Goal: Task Accomplishment & Management: Complete application form

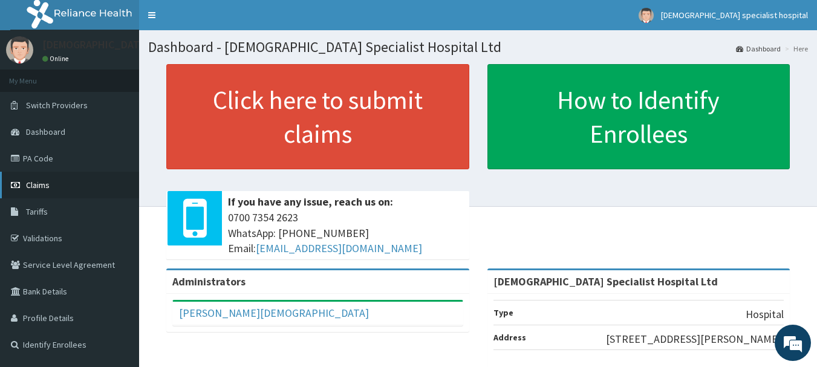
click at [46, 189] on span "Claims" at bounding box center [38, 185] width 24 height 11
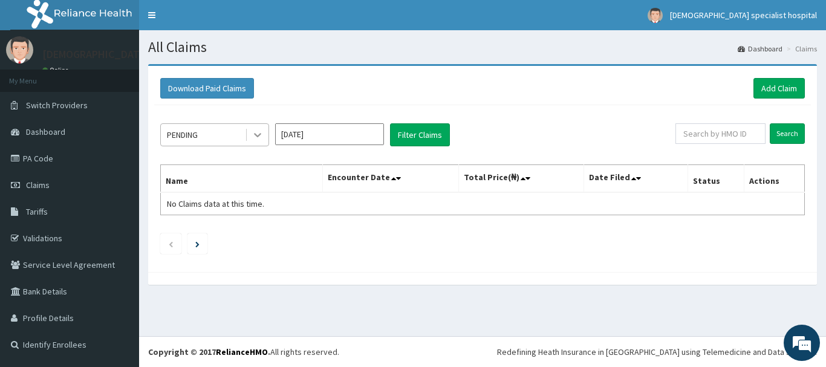
click at [262, 132] on icon at bounding box center [258, 135] width 12 height 12
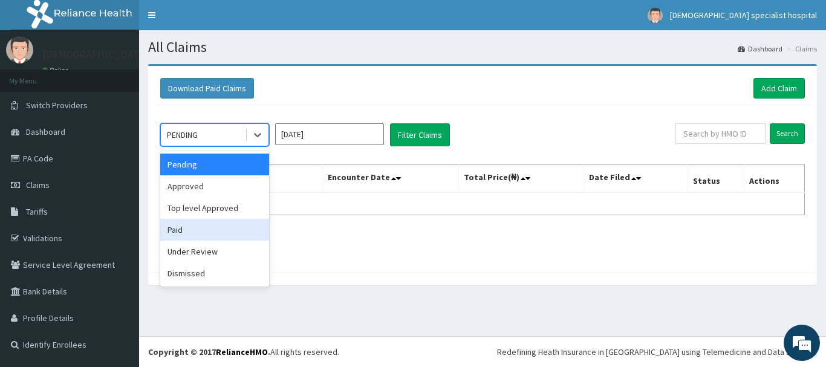
click at [217, 226] on div "Paid" at bounding box center [214, 230] width 109 height 22
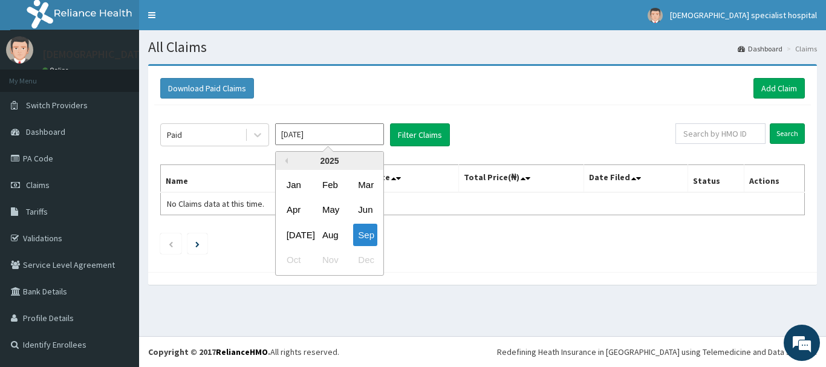
click at [345, 133] on input "[DATE]" at bounding box center [329, 134] width 109 height 22
click at [331, 239] on div "Aug" at bounding box center [329, 235] width 24 height 22
type input "Aug 2025"
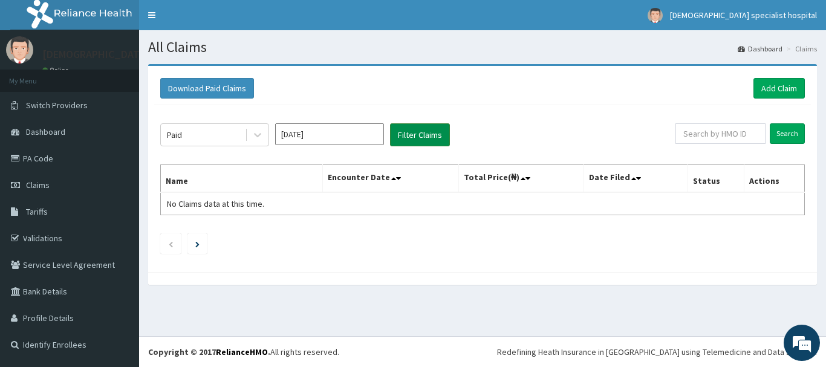
click at [420, 135] on button "Filter Claims" at bounding box center [420, 134] width 60 height 23
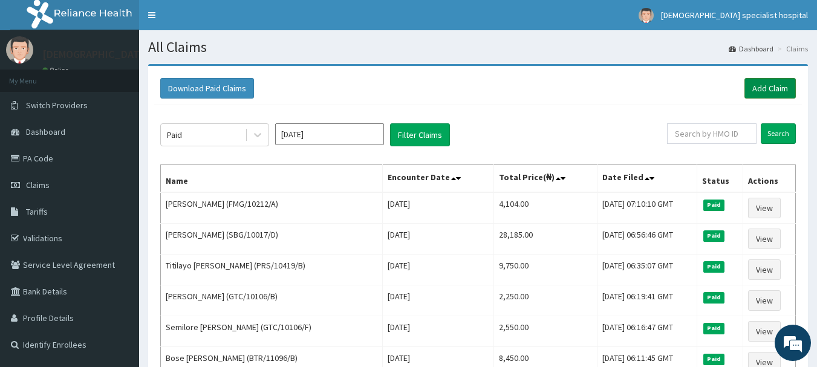
click at [770, 83] on link "Add Claim" at bounding box center [769, 88] width 51 height 21
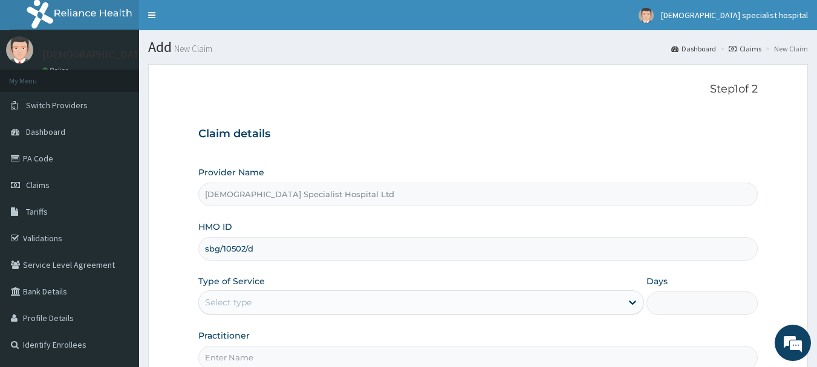
type input "sbg/10502/d"
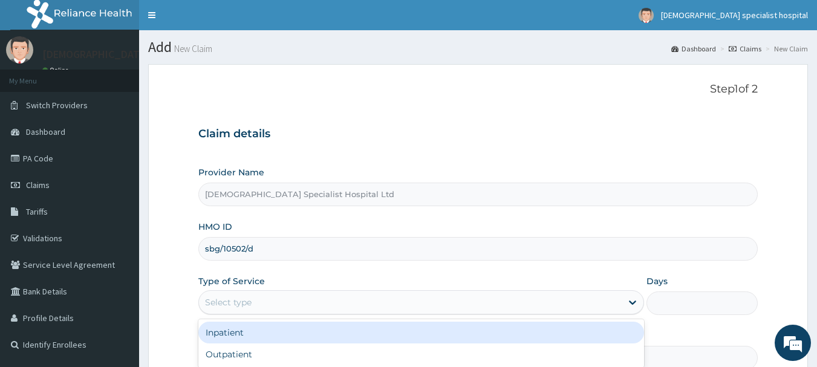
click at [252, 299] on div "Select type" at bounding box center [410, 302] width 423 height 19
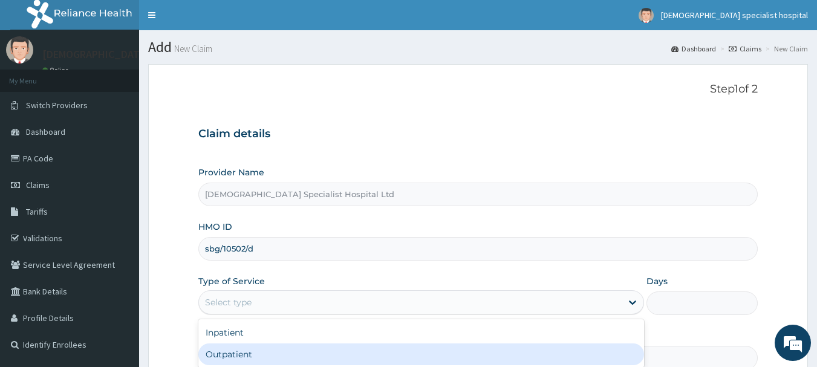
click at [249, 354] on div "Outpatient" at bounding box center [421, 354] width 446 height 22
type input "1"
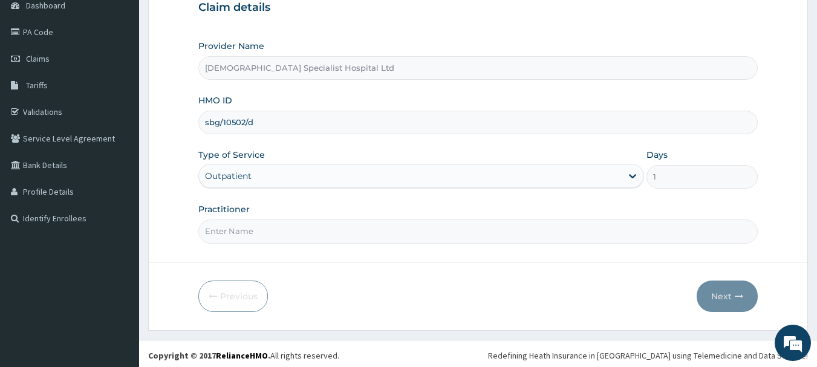
scroll to position [130, 0]
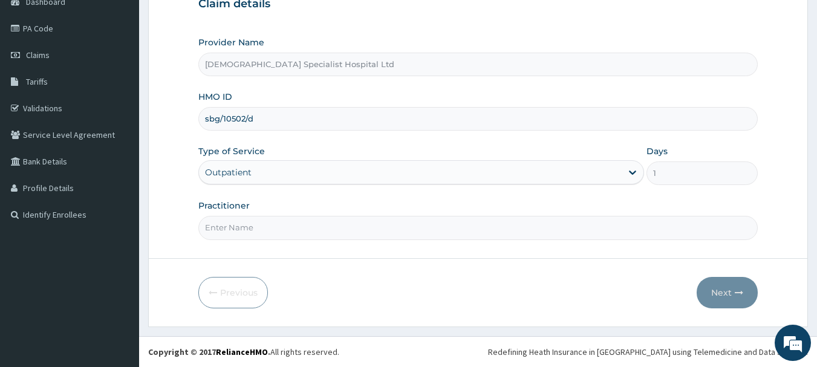
click at [301, 234] on input "Practitioner" at bounding box center [478, 228] width 560 height 24
type input "dr ojo"
click at [715, 287] on button "Next" at bounding box center [727, 292] width 61 height 31
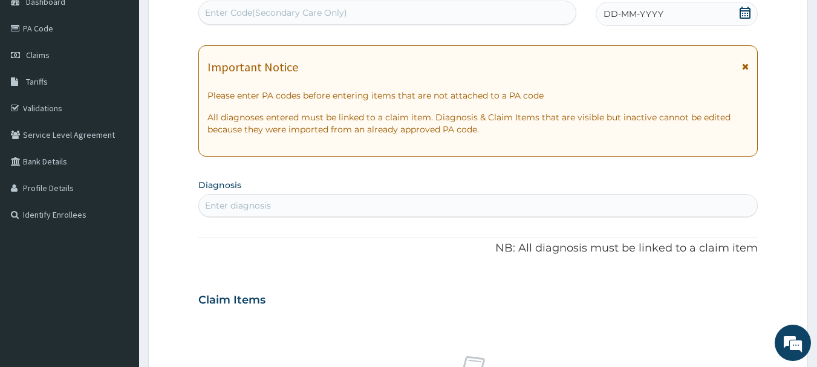
click at [692, 10] on div "DD-MM-YYYY" at bounding box center [677, 14] width 162 height 24
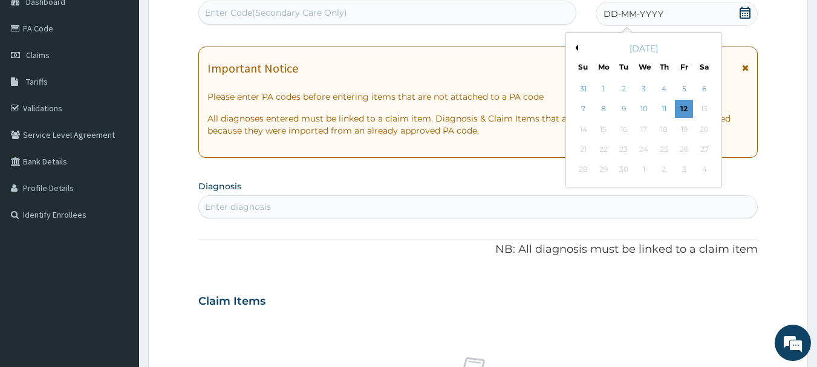
click at [578, 45] on div "[DATE]" at bounding box center [644, 48] width 146 height 12
click at [577, 47] on button "Previous Month" at bounding box center [575, 48] width 6 height 6
click at [621, 129] on div "12" at bounding box center [624, 129] width 18 height 18
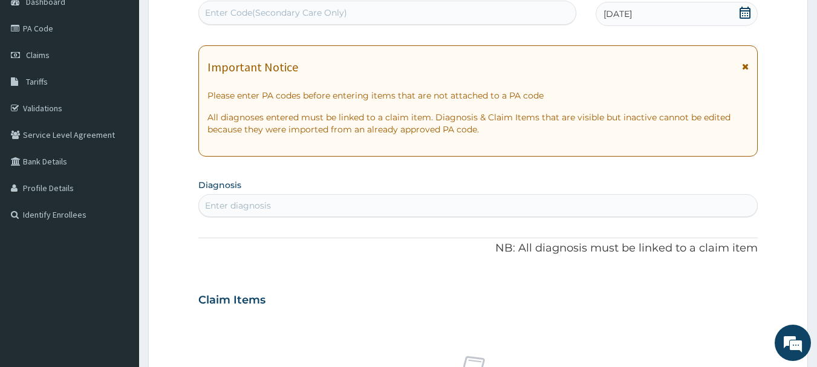
click at [262, 207] on div "Enter diagnosis" at bounding box center [238, 206] width 66 height 12
type input "mastitis"
drag, startPoint x: 262, startPoint y: 207, endPoint x: 253, endPoint y: 204, distance: 10.0
click at [253, 204] on div "Enter diagnosis" at bounding box center [478, 205] width 559 height 19
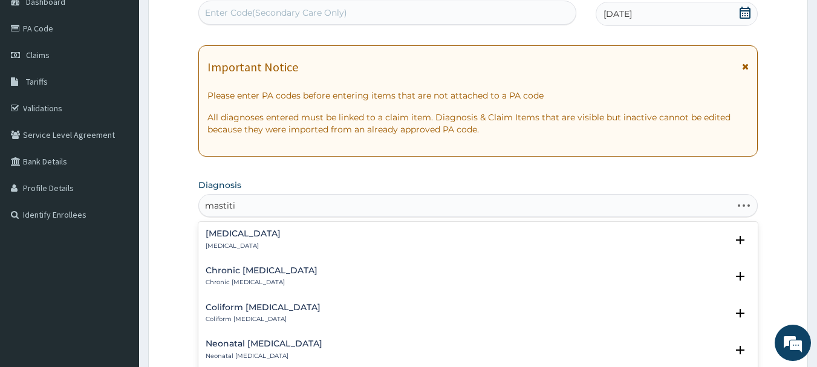
type input "mastitis"
click at [257, 242] on p "Acute mastitis" at bounding box center [243, 246] width 75 height 8
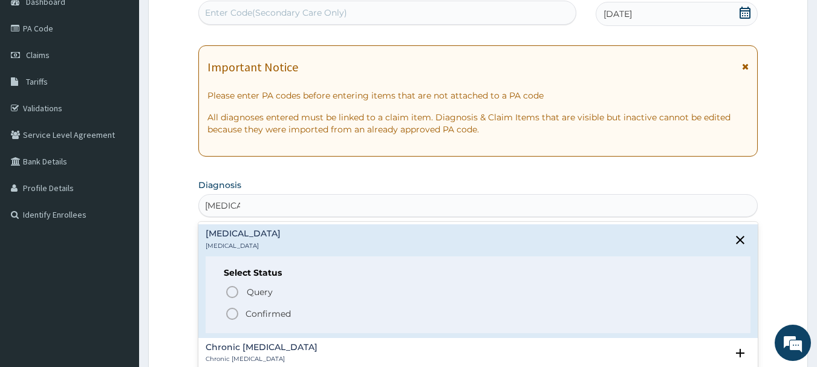
click at [255, 313] on p "Confirmed" at bounding box center [267, 314] width 45 height 12
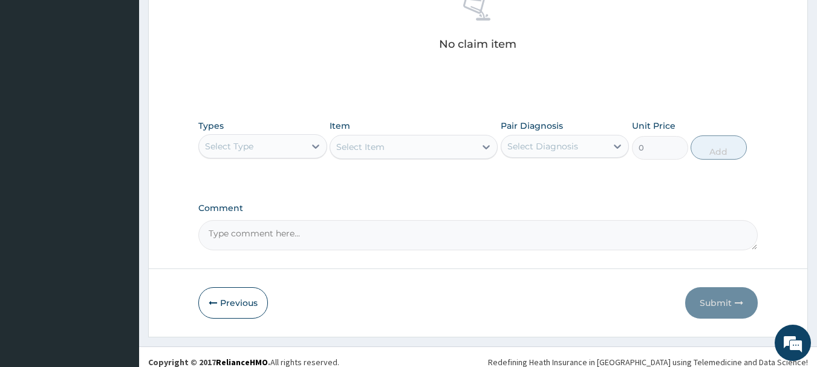
scroll to position [505, 0]
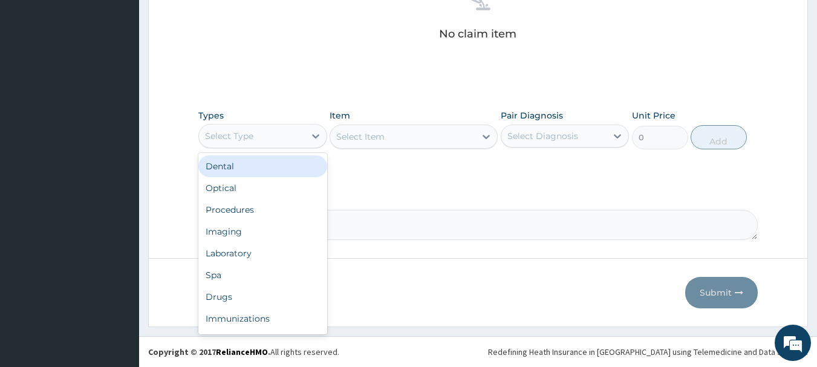
click at [285, 141] on div "Select Type" at bounding box center [252, 135] width 106 height 19
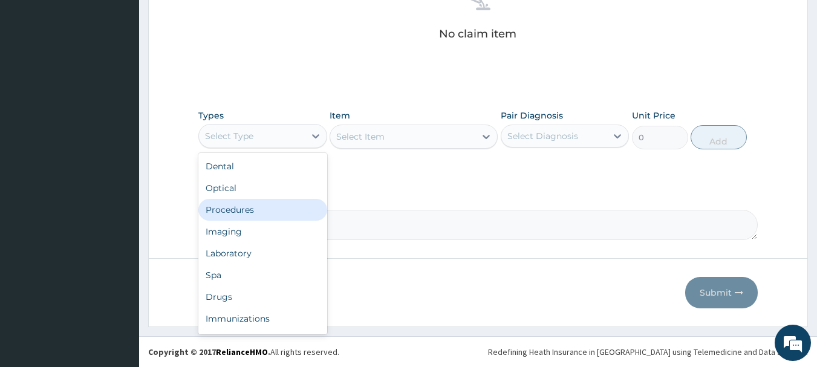
click at [283, 209] on div "Procedures" at bounding box center [262, 210] width 129 height 22
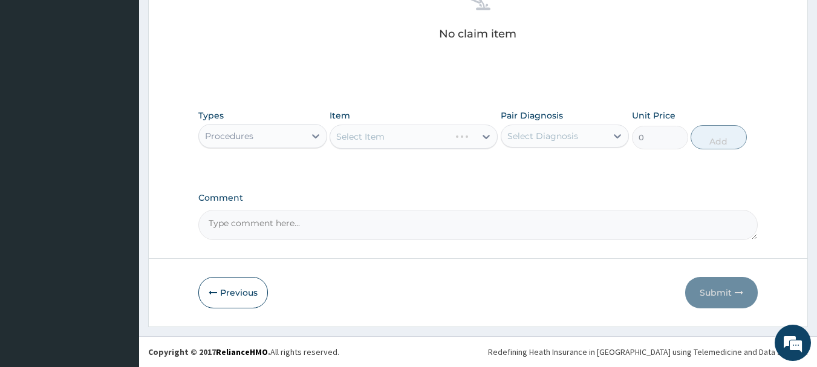
click at [362, 141] on div "Select Item" at bounding box center [414, 137] width 168 height 24
click at [380, 137] on div "Select Item" at bounding box center [414, 137] width 168 height 24
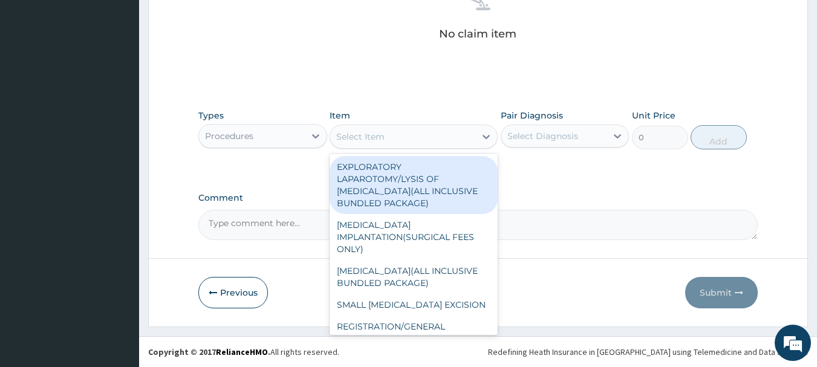
click at [380, 137] on div "Select Item" at bounding box center [360, 137] width 48 height 12
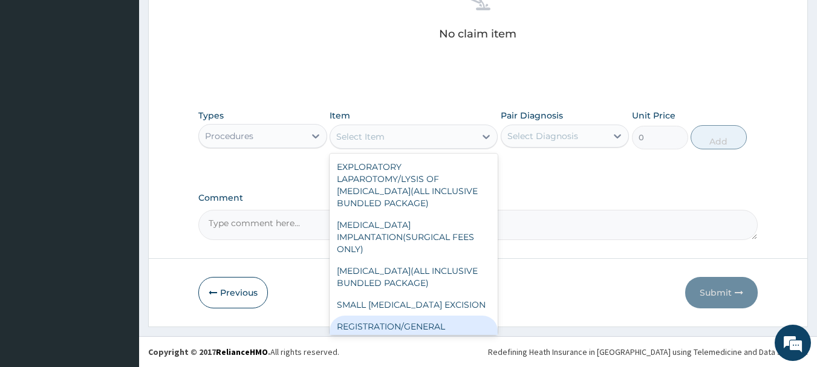
click at [430, 317] on div "REGISTRATION/GENERAL CONSULTATION" at bounding box center [414, 333] width 168 height 34
type input "2000"
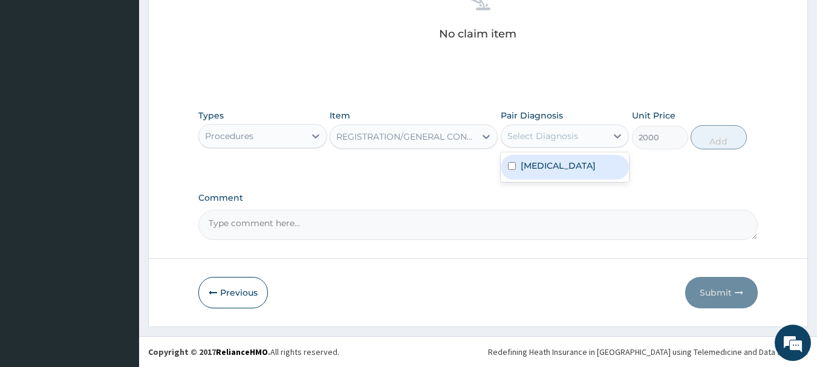
click at [560, 139] on div "Select Diagnosis" at bounding box center [542, 136] width 71 height 12
click at [544, 170] on label "Acute mastitis" at bounding box center [558, 166] width 75 height 12
checkbox input "true"
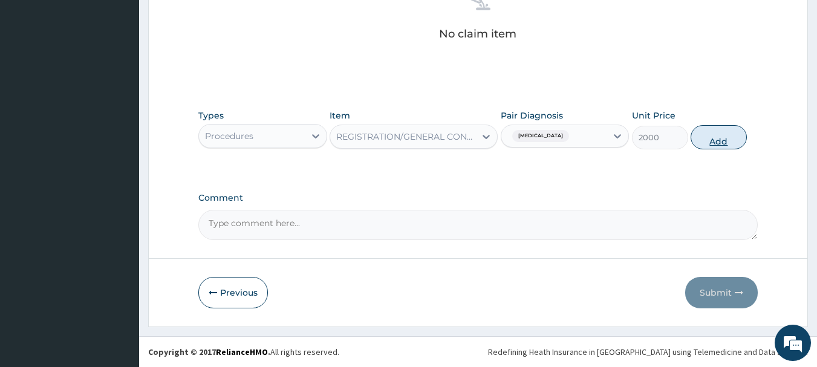
click at [718, 143] on button "Add" at bounding box center [718, 137] width 56 height 24
type input "0"
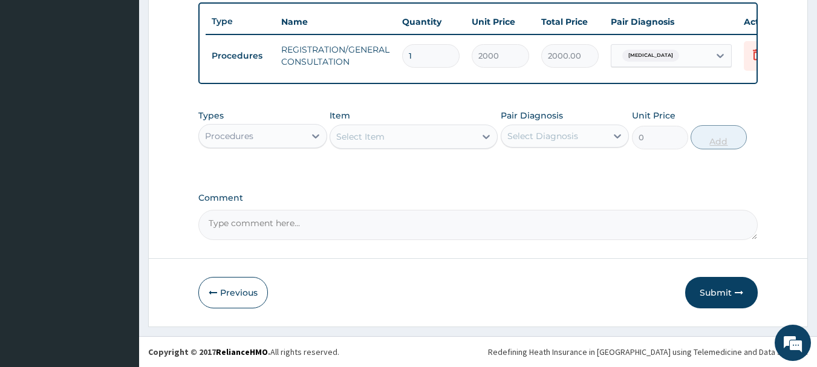
scroll to position [456, 0]
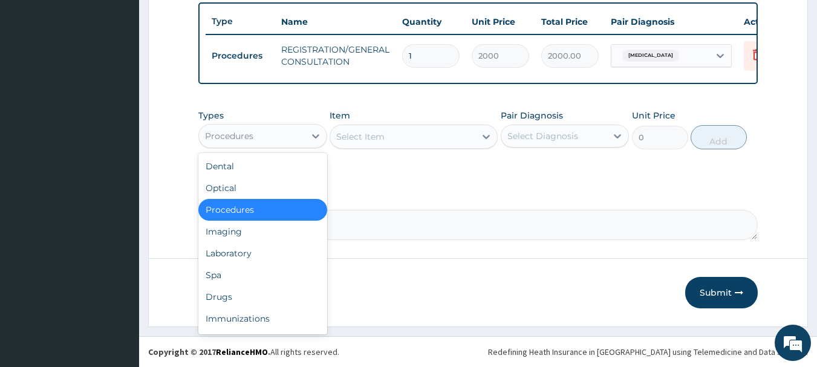
click at [244, 138] on div "Procedures" at bounding box center [229, 136] width 48 height 12
click at [238, 294] on div "Drugs" at bounding box center [262, 297] width 129 height 22
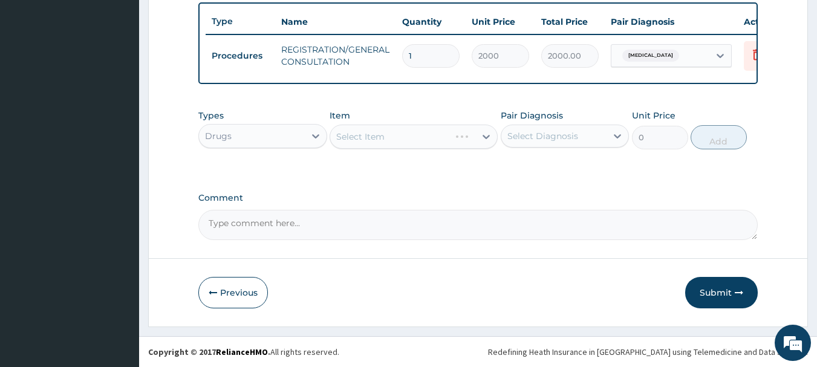
click at [363, 143] on div "Select Item" at bounding box center [414, 137] width 168 height 24
click at [349, 134] on div "Select Item" at bounding box center [414, 137] width 168 height 24
click at [349, 134] on div "Select Item" at bounding box center [360, 137] width 48 height 12
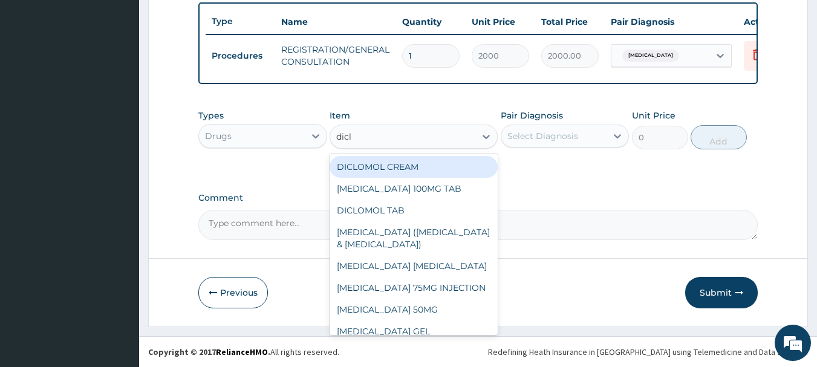
type input "diclo"
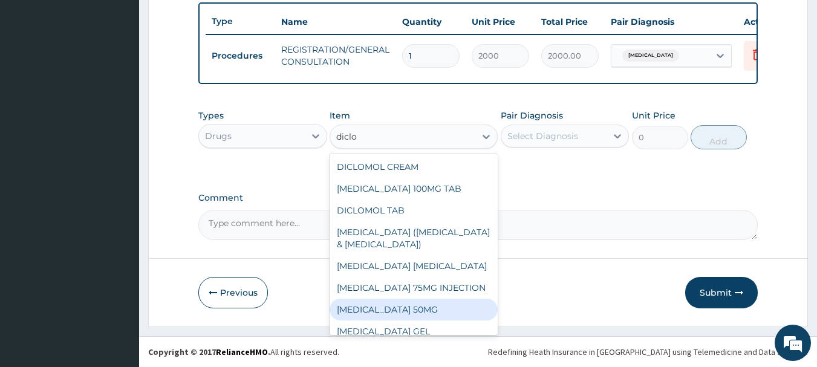
click at [426, 320] on div "[MEDICAL_DATA] 50MG" at bounding box center [414, 310] width 168 height 22
type input "25"
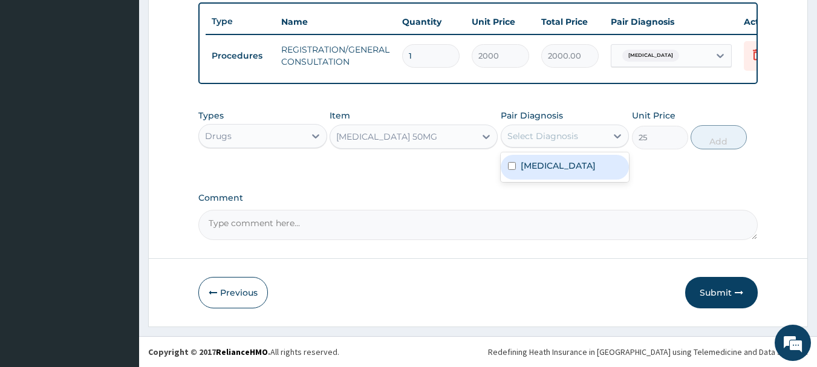
click at [545, 134] on div "Select Diagnosis" at bounding box center [542, 136] width 71 height 12
click at [529, 175] on div "Acute mastitis" at bounding box center [565, 167] width 129 height 25
checkbox input "true"
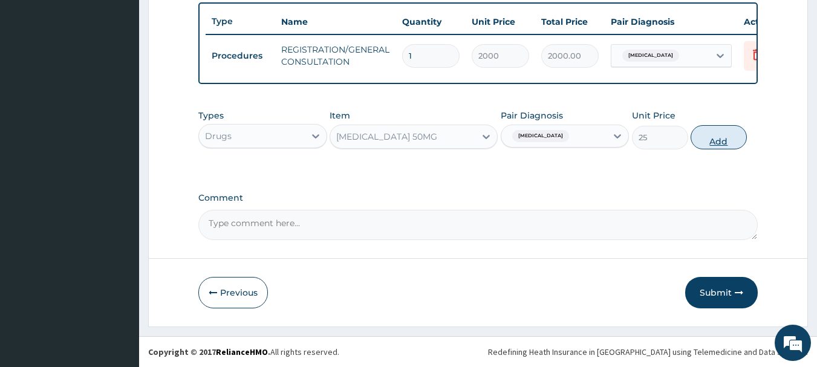
click at [724, 135] on button "Add" at bounding box center [718, 137] width 56 height 24
type input "0"
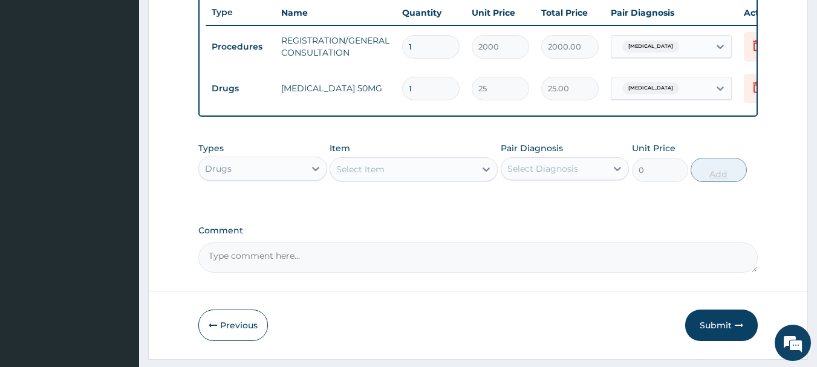
type input "10"
type input "250.00"
type input "10"
click at [407, 179] on div "Select Item" at bounding box center [402, 169] width 145 height 19
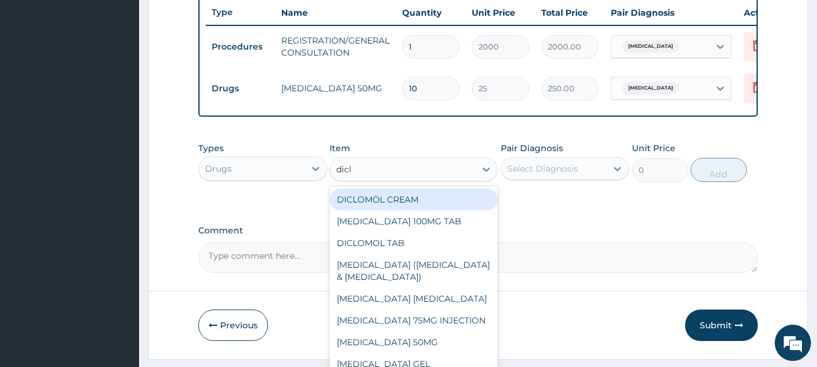
type input "diclo"
click at [408, 205] on div "DICLOMOL CREAM" at bounding box center [414, 200] width 168 height 22
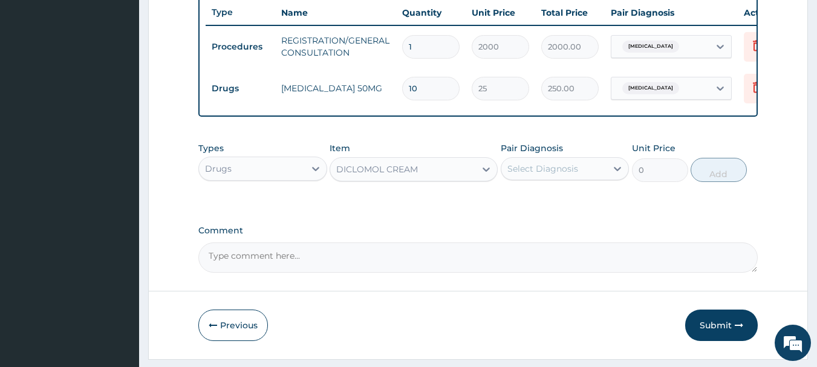
type input "500"
click at [512, 175] on div "Select Diagnosis" at bounding box center [542, 169] width 71 height 12
click at [533, 212] on div "Acute mastitis" at bounding box center [565, 199] width 129 height 25
checkbox input "true"
click at [733, 175] on button "Add" at bounding box center [718, 170] width 56 height 24
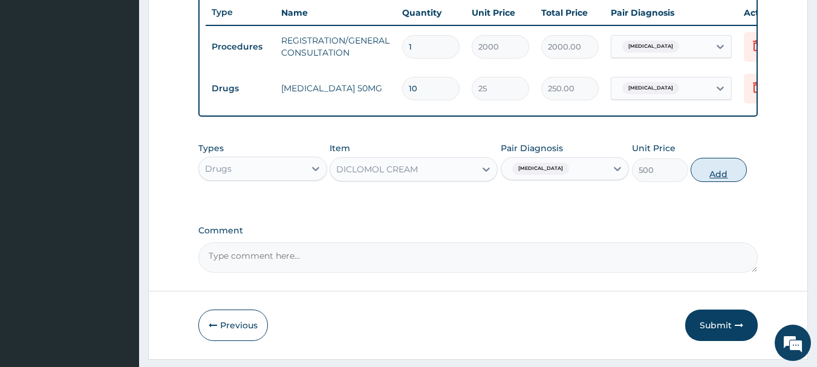
type input "0"
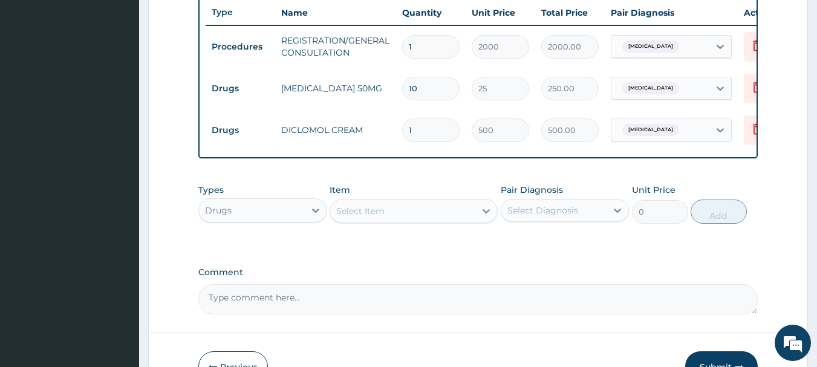
click at [358, 217] on div "Select Item" at bounding box center [360, 211] width 48 height 12
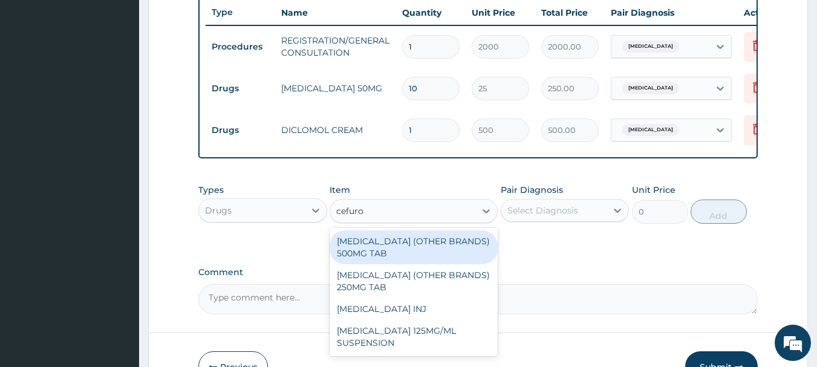
type input "cefurox"
click at [392, 261] on div "[MEDICAL_DATA] (OTHER BRANDS) 500MG TAB" at bounding box center [414, 247] width 168 height 34
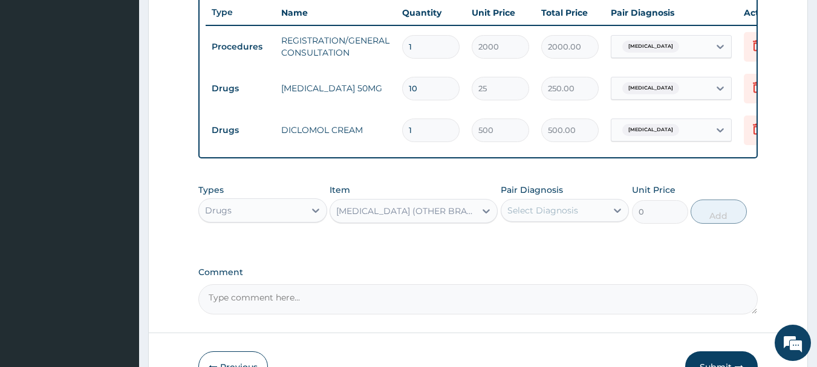
type input "200"
click at [550, 216] on div "Select Diagnosis" at bounding box center [542, 210] width 71 height 12
click at [560, 246] on label "Acute mastitis" at bounding box center [558, 240] width 75 height 12
checkbox input "true"
click at [713, 224] on button "Add" at bounding box center [718, 212] width 56 height 24
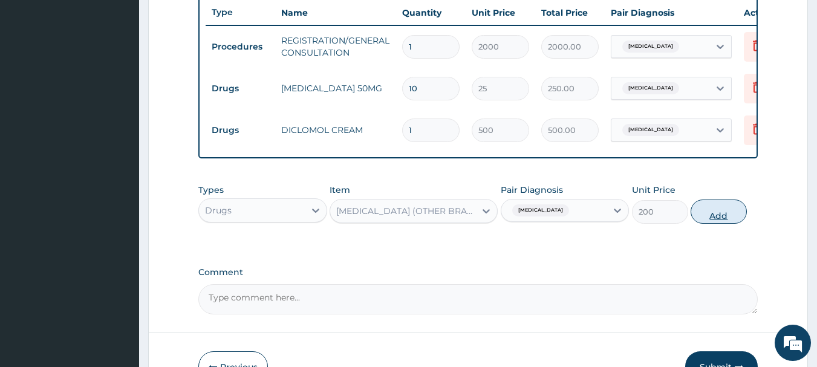
type input "0"
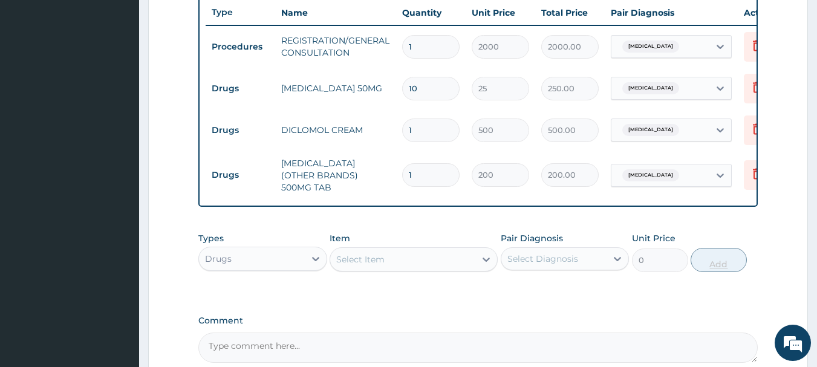
type input "0.00"
type input "7"
type input "1400.00"
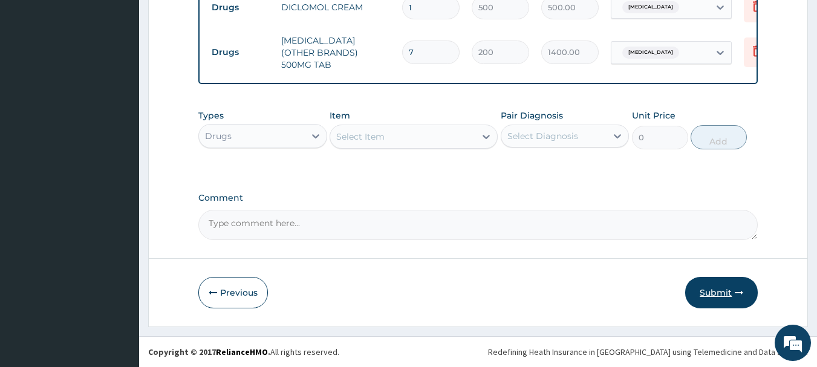
type input "7"
click at [717, 292] on button "Submit" at bounding box center [721, 292] width 73 height 31
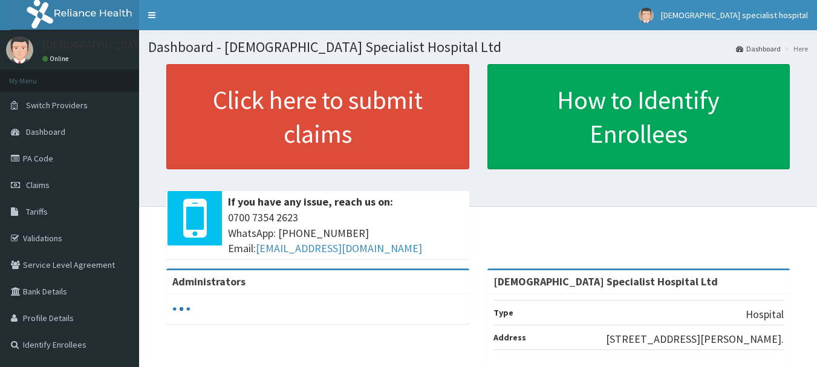
click at [39, 239] on link "Validations" at bounding box center [69, 238] width 139 height 27
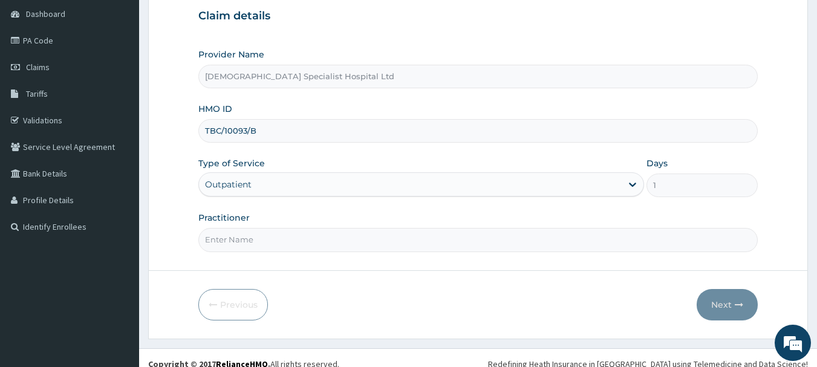
click at [278, 248] on input "Practitioner" at bounding box center [478, 240] width 560 height 24
type input "d"
type input "[PERSON_NAME]"
click at [712, 297] on button "Next" at bounding box center [727, 304] width 61 height 31
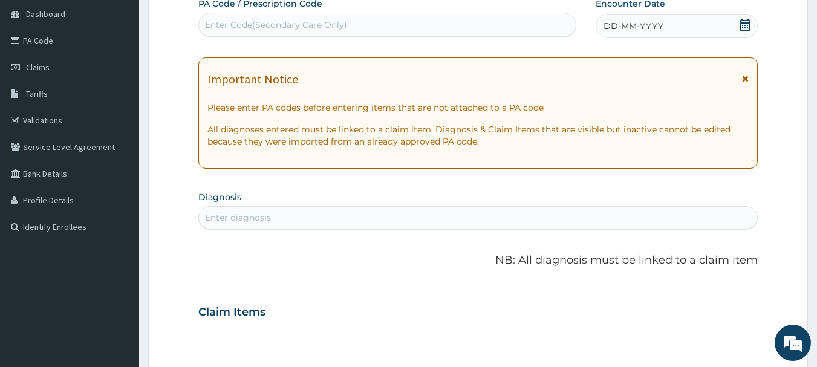
click at [677, 24] on div "DD-MM-YYYY" at bounding box center [677, 26] width 162 height 24
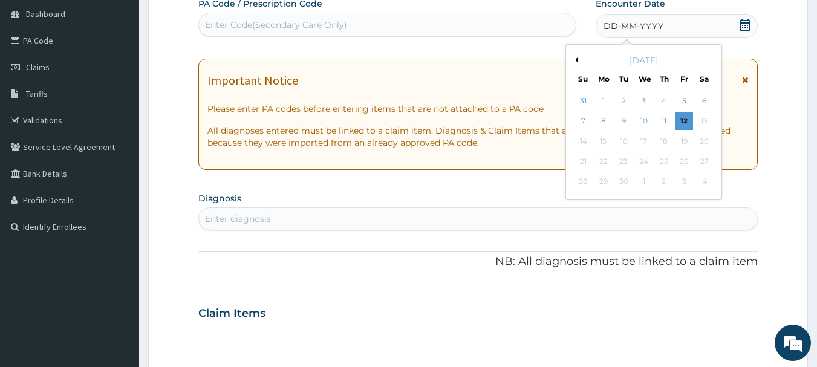
click at [577, 57] on button "Previous Month" at bounding box center [575, 60] width 6 height 6
click at [623, 146] on div "12" at bounding box center [624, 141] width 18 height 18
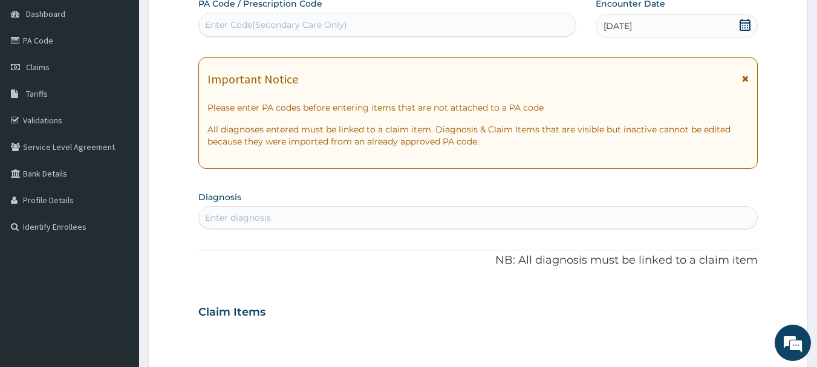
click at [258, 221] on div "Enter diagnosis" at bounding box center [238, 218] width 66 height 12
type input "PELVIC INFLAM"
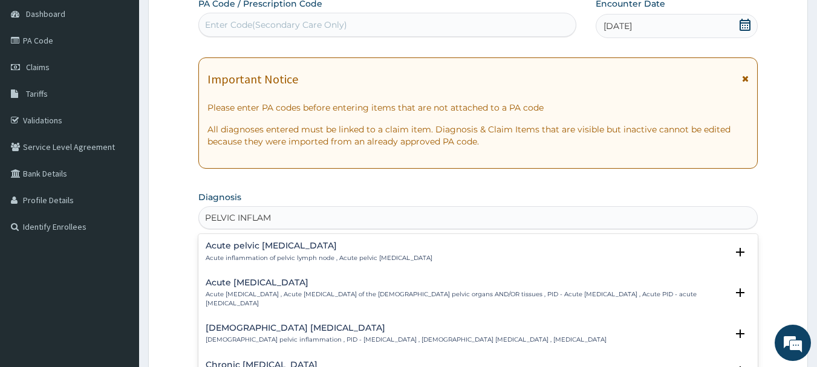
click at [300, 285] on h4 "Acute [MEDICAL_DATA]" at bounding box center [467, 282] width 522 height 9
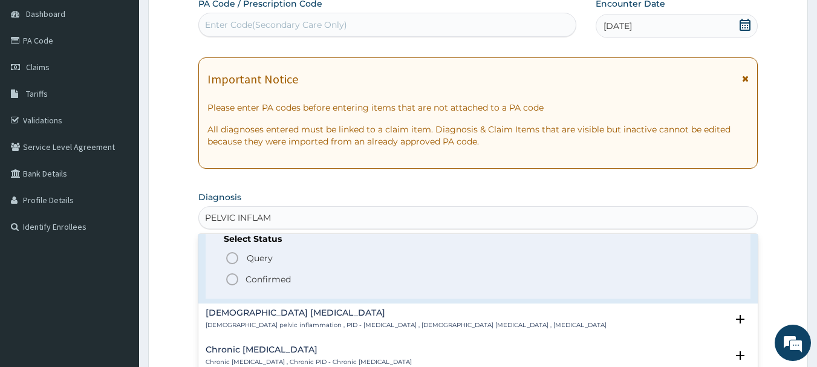
scroll to position [111, 0]
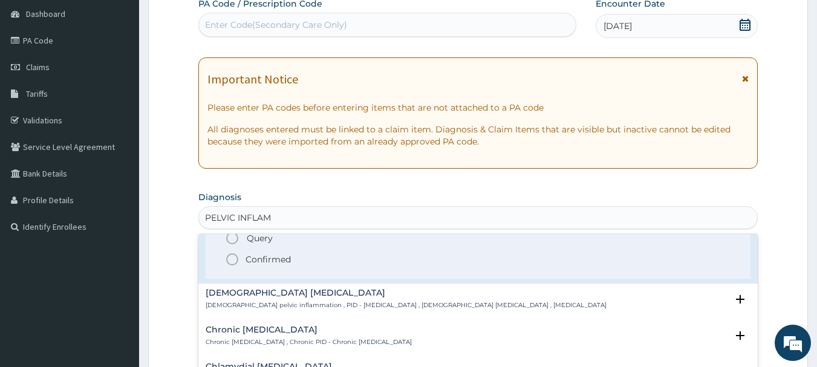
click at [282, 265] on p "Confirmed" at bounding box center [267, 259] width 45 height 12
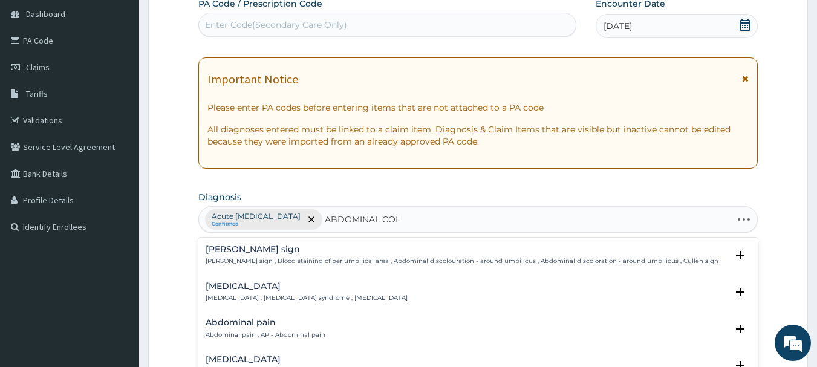
type input "ABDOMINAL COLI"
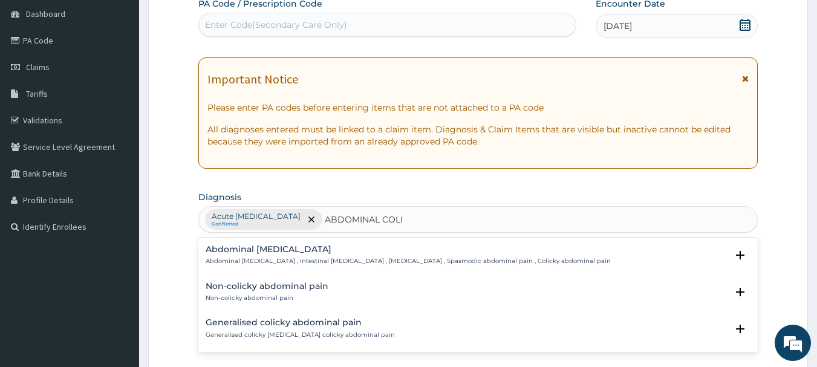
click at [266, 253] on h4 "Abdominal [MEDICAL_DATA]" at bounding box center [408, 249] width 405 height 9
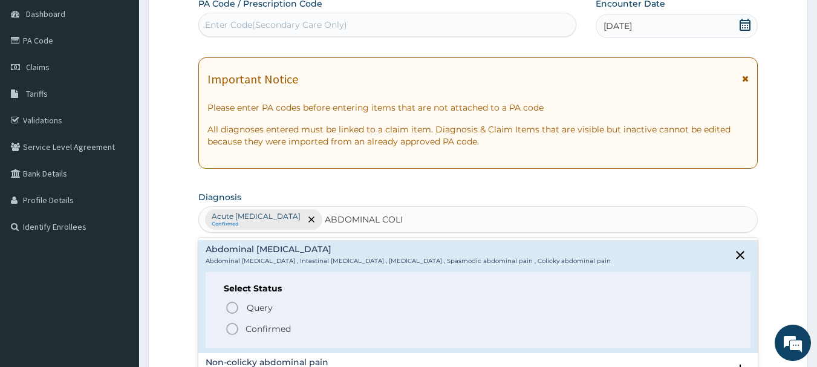
click at [262, 328] on p "Confirmed" at bounding box center [267, 329] width 45 height 12
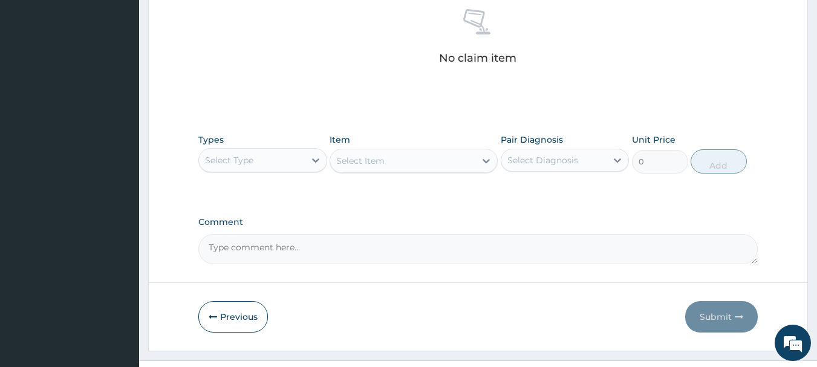
scroll to position [505, 0]
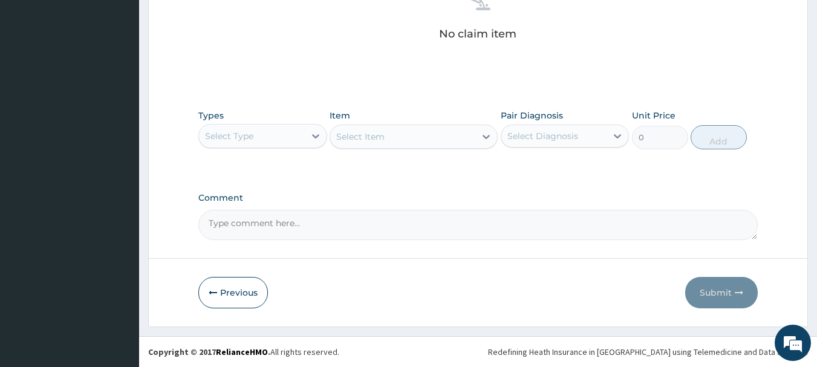
click at [245, 129] on div "Select Type" at bounding box center [252, 135] width 106 height 19
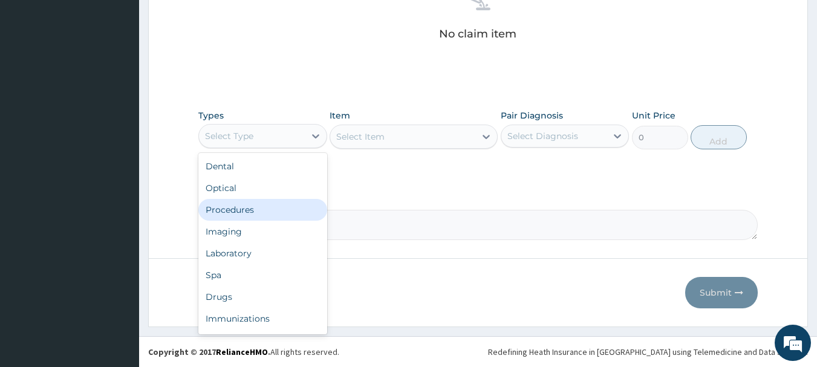
click at [255, 203] on div "Procedures" at bounding box center [262, 210] width 129 height 22
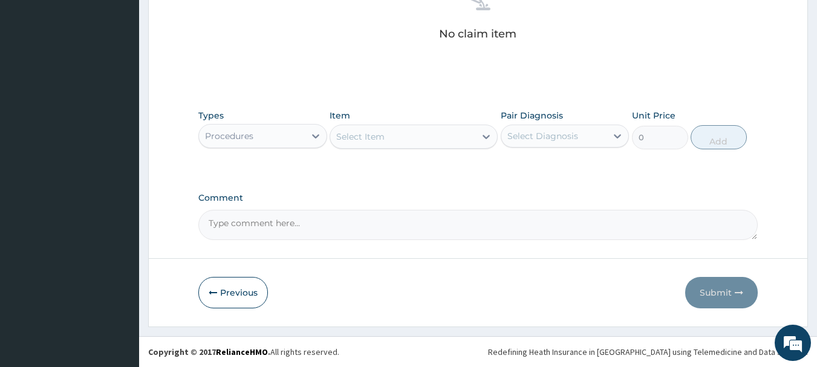
click at [389, 140] on div "Select Item" at bounding box center [402, 136] width 145 height 19
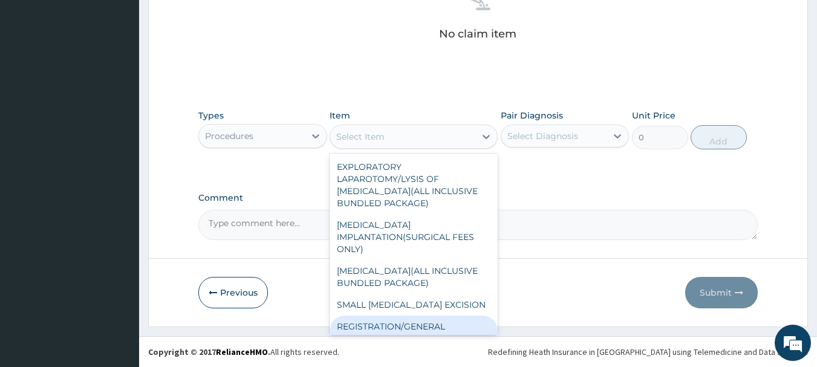
click at [383, 321] on div "REGISTRATION/GENERAL CONSULTATION" at bounding box center [414, 333] width 168 height 34
type input "2000"
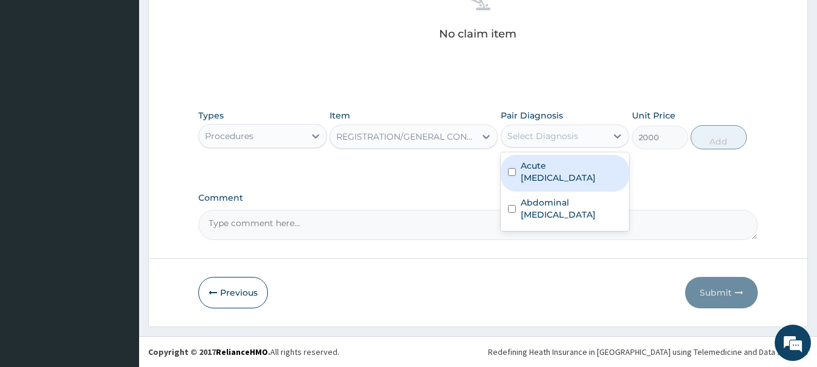
click at [519, 138] on div "Select Diagnosis" at bounding box center [542, 136] width 71 height 12
click at [532, 178] on label "Acute [MEDICAL_DATA]" at bounding box center [572, 172] width 102 height 24
checkbox input "true"
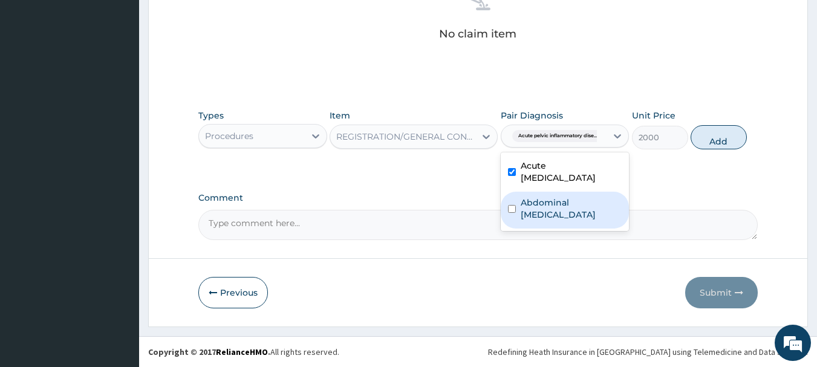
click at [530, 201] on label "Abdominal [MEDICAL_DATA]" at bounding box center [572, 209] width 102 height 24
checkbox input "true"
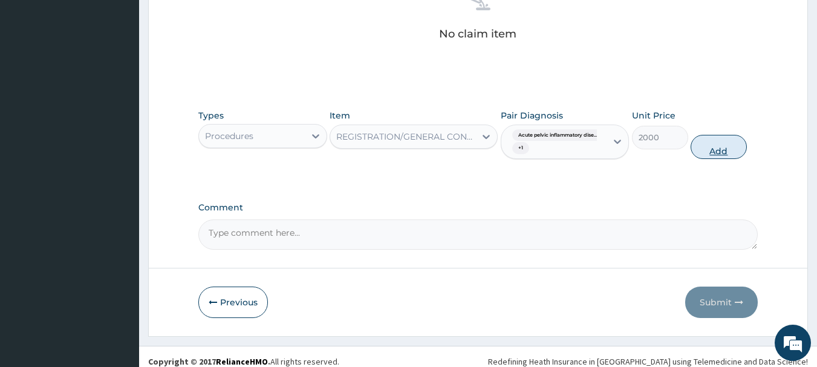
click at [746, 139] on button "Add" at bounding box center [718, 147] width 56 height 24
type input "0"
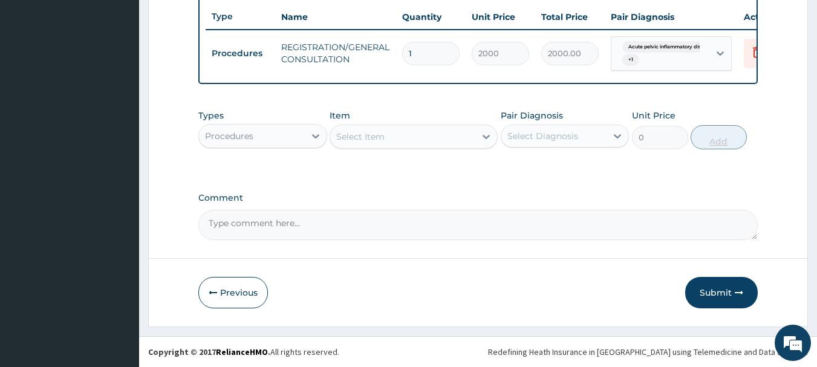
scroll to position [461, 0]
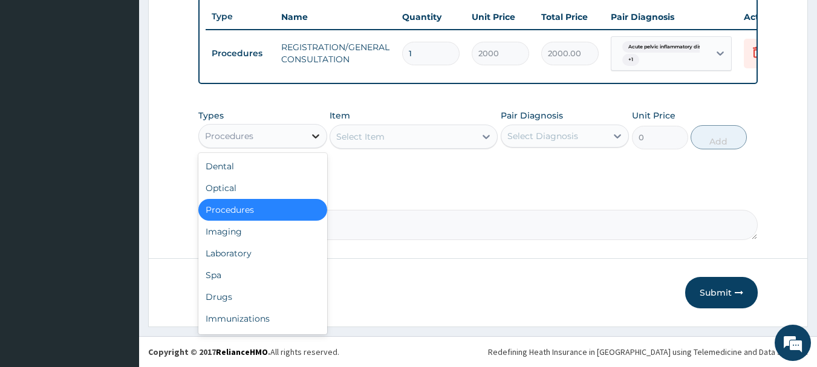
click at [312, 134] on icon at bounding box center [316, 136] width 12 height 12
click at [262, 298] on div "Drugs" at bounding box center [262, 297] width 129 height 22
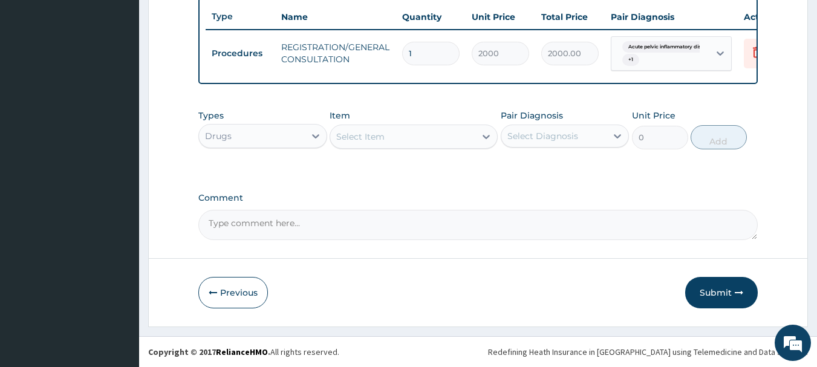
click at [382, 143] on div "Select Item" at bounding box center [360, 137] width 48 height 12
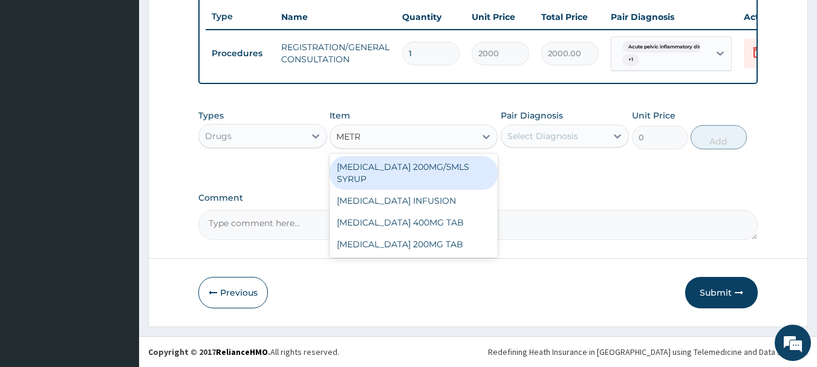
type input "METRO"
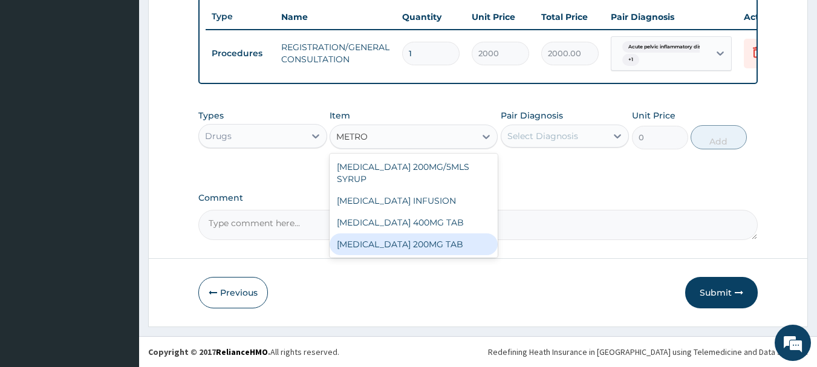
click at [428, 250] on div "[MEDICAL_DATA] 200MG TAB" at bounding box center [414, 244] width 168 height 22
type input "20"
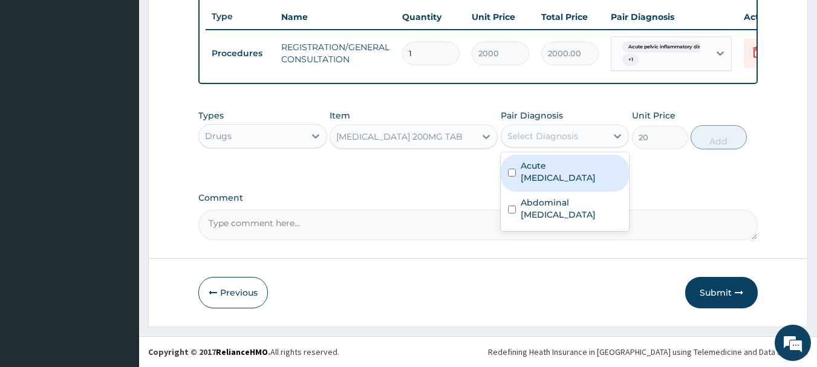
click at [560, 134] on div "Select Diagnosis" at bounding box center [542, 136] width 71 height 12
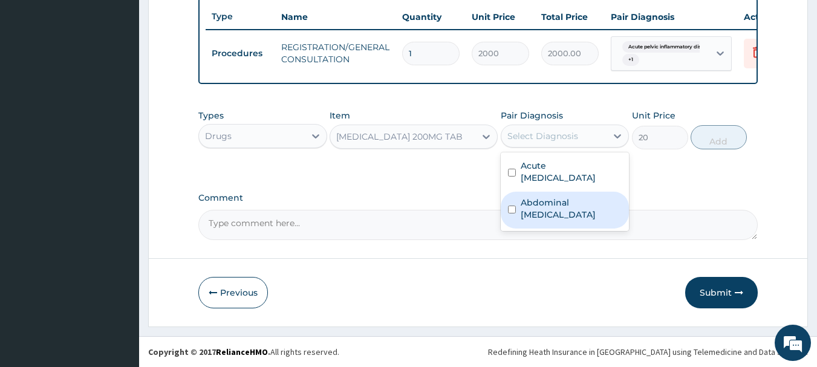
click at [551, 206] on label "Abdominal [MEDICAL_DATA]" at bounding box center [572, 209] width 102 height 24
checkbox input "true"
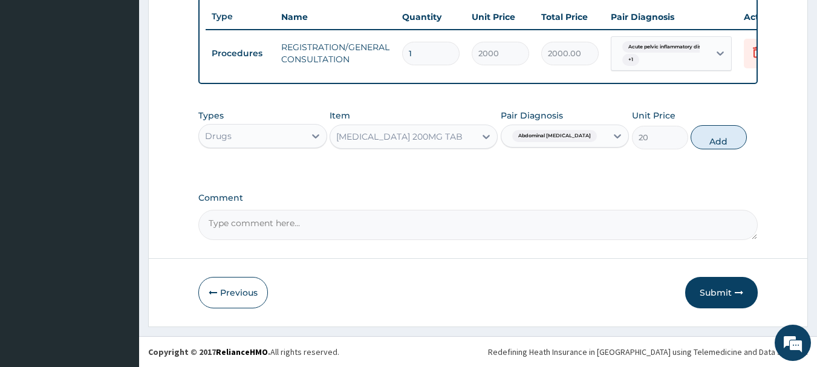
click at [716, 112] on div "Types Drugs Item [MEDICAL_DATA] 200MG TAB Pair Diagnosis Abdominal [MEDICAL_DAT…" at bounding box center [478, 129] width 560 height 52
click at [717, 141] on button "Add" at bounding box center [718, 137] width 56 height 24
type input "0"
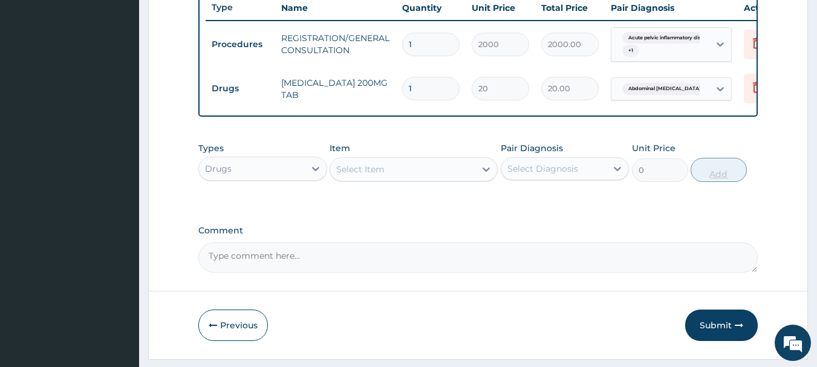
type input "0.00"
type input "3"
type input "60.00"
type input "30"
type input "600.00"
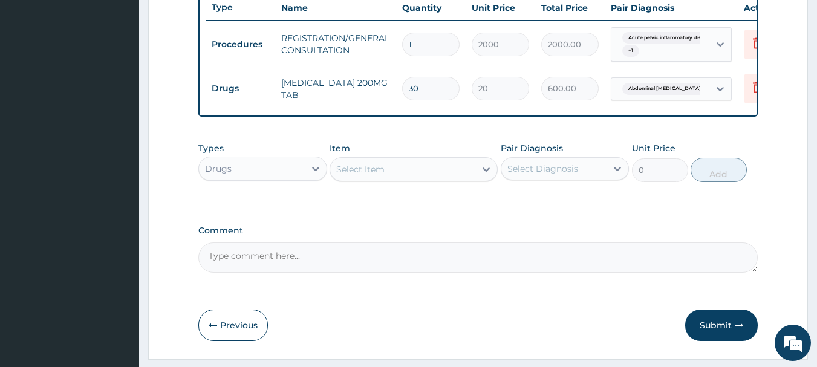
type input "30"
click at [400, 179] on div "Select Item" at bounding box center [402, 169] width 145 height 19
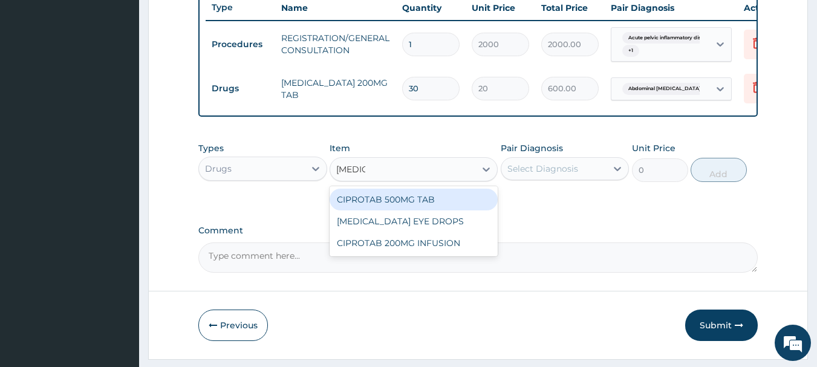
type input "CIPROT"
click at [401, 210] on div "CIPROTAB 500MG TAB" at bounding box center [414, 200] width 168 height 22
type input "120"
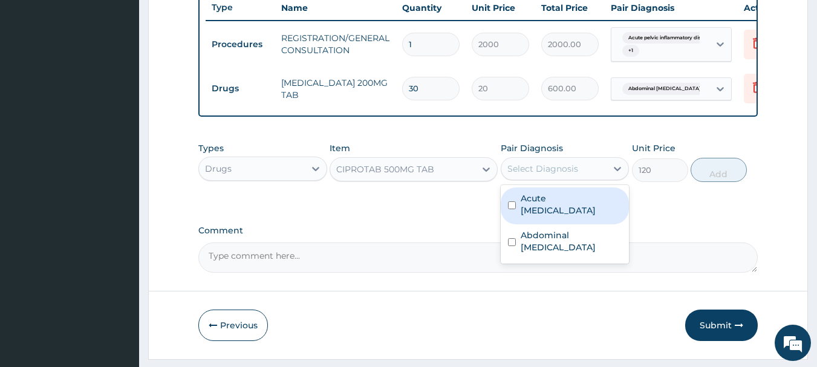
click at [522, 175] on div "Select Diagnosis" at bounding box center [542, 169] width 71 height 12
click at [544, 213] on label "Acute [MEDICAL_DATA]" at bounding box center [572, 204] width 102 height 24
checkbox input "true"
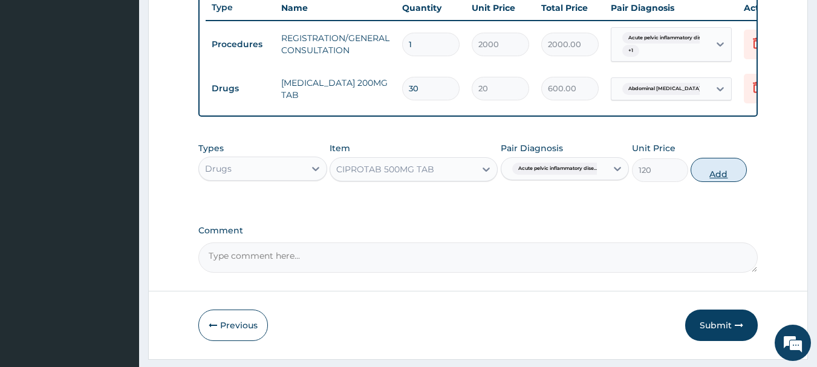
click at [747, 170] on button "Add" at bounding box center [718, 170] width 56 height 24
type input "0"
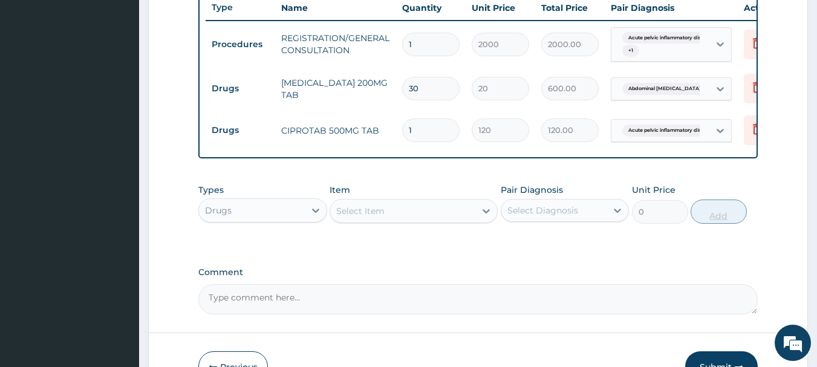
type input "10"
type input "1200.00"
type input "10"
click at [358, 217] on div "Select Item" at bounding box center [360, 211] width 48 height 12
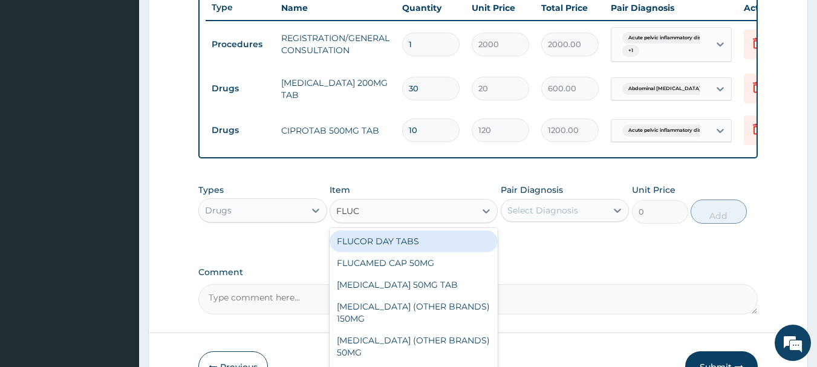
type input "FLUCO"
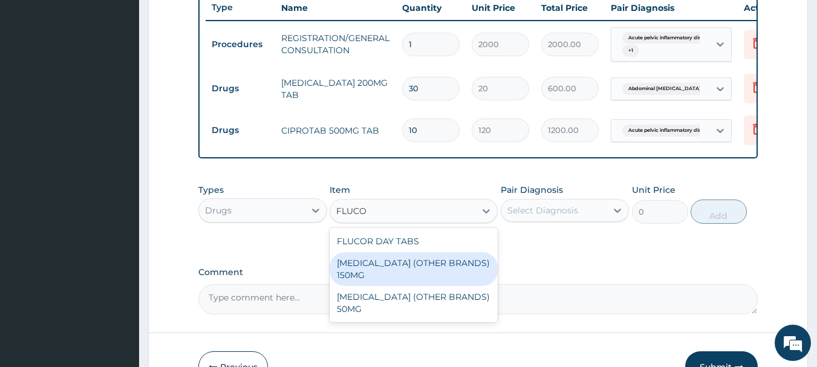
click at [377, 279] on div "[MEDICAL_DATA] (OTHER BRANDS) 150MG" at bounding box center [414, 269] width 168 height 34
type input "750"
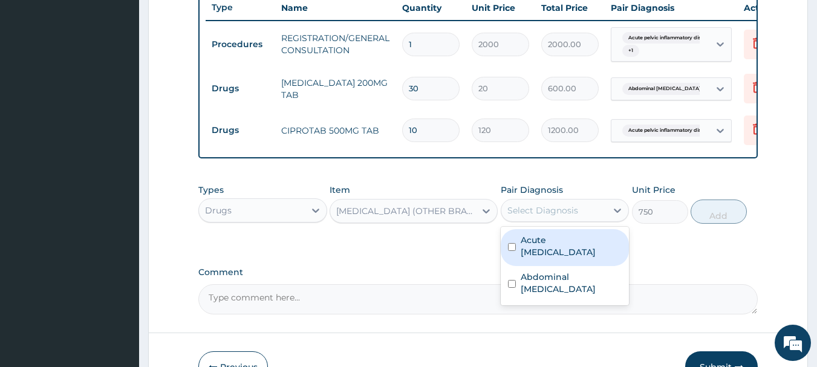
click at [530, 216] on div "Select Diagnosis" at bounding box center [542, 210] width 71 height 12
click at [553, 258] on label "Acute [MEDICAL_DATA]" at bounding box center [572, 246] width 102 height 24
checkbox input "true"
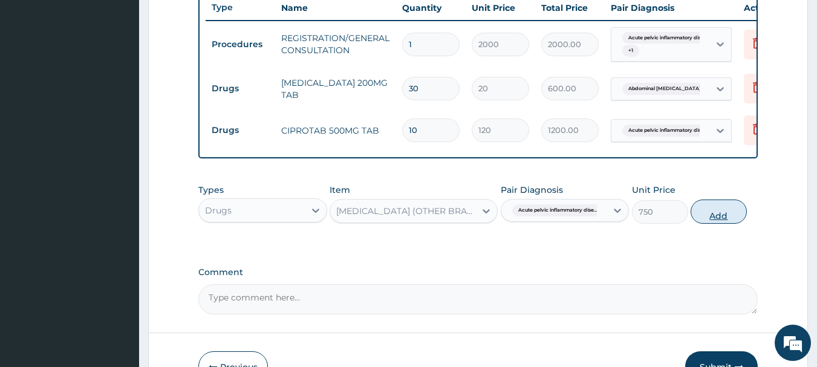
click at [747, 222] on button "Add" at bounding box center [718, 212] width 56 height 24
type input "0"
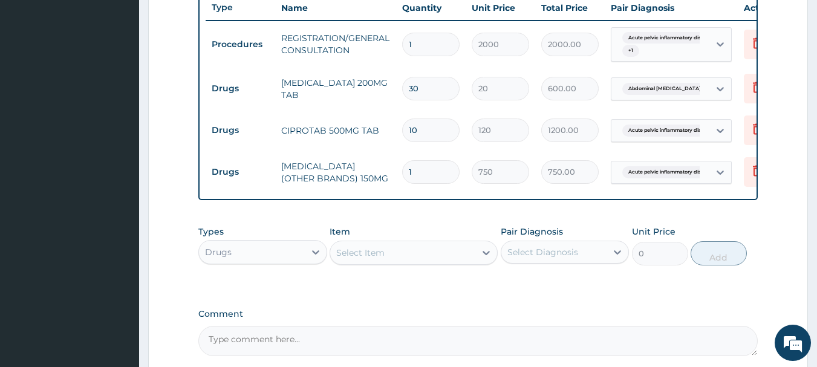
click at [348, 259] on div "Select Item" at bounding box center [360, 253] width 48 height 12
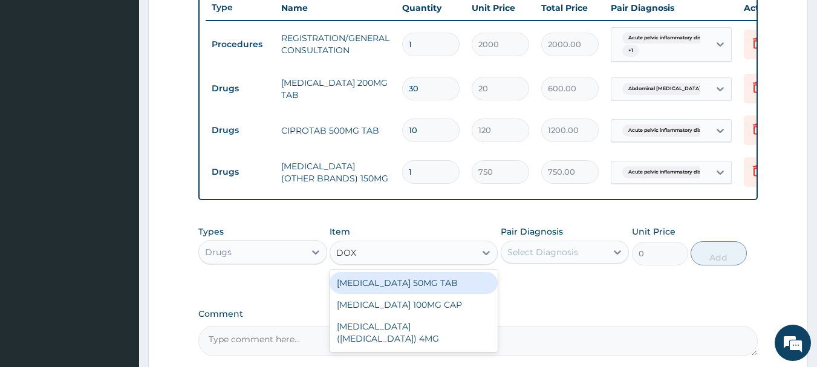
type input "DOXY"
click at [405, 294] on div "[MEDICAL_DATA] 100MG CAP" at bounding box center [414, 283] width 168 height 22
type input "80"
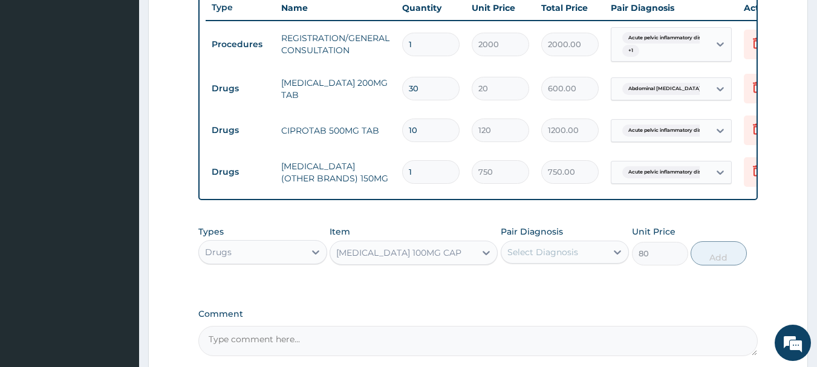
click at [533, 258] on div "Select Diagnosis" at bounding box center [542, 252] width 71 height 12
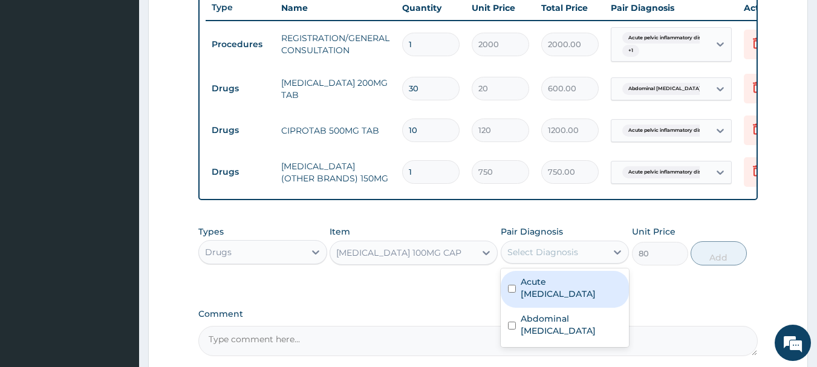
click at [563, 300] on label "Acute [MEDICAL_DATA]" at bounding box center [572, 288] width 102 height 24
checkbox input "true"
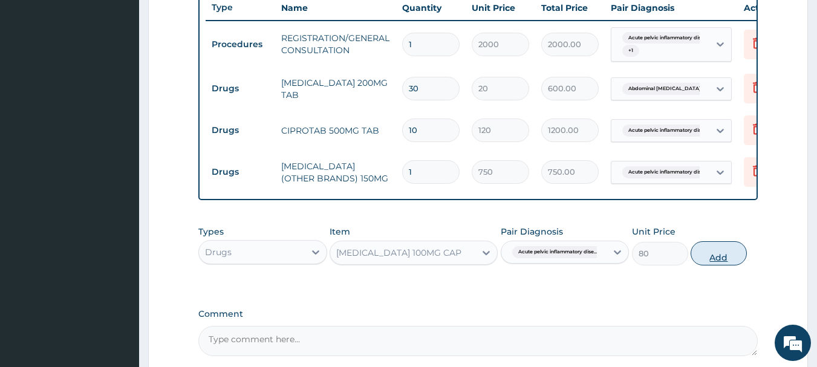
click at [747, 262] on button "Add" at bounding box center [718, 253] width 56 height 24
type input "0"
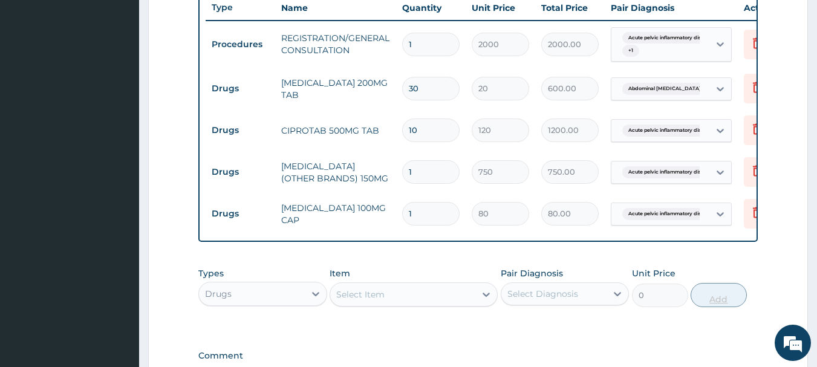
type input "10"
type input "800.00"
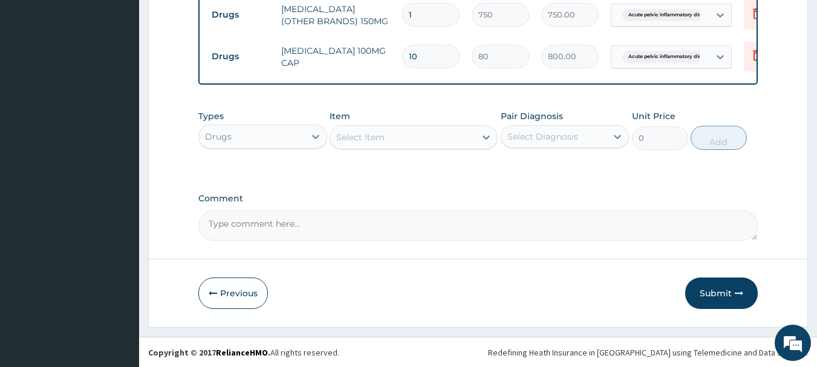
scroll to position [628, 0]
type input "10"
click at [709, 285] on button "Submit" at bounding box center [721, 292] width 73 height 31
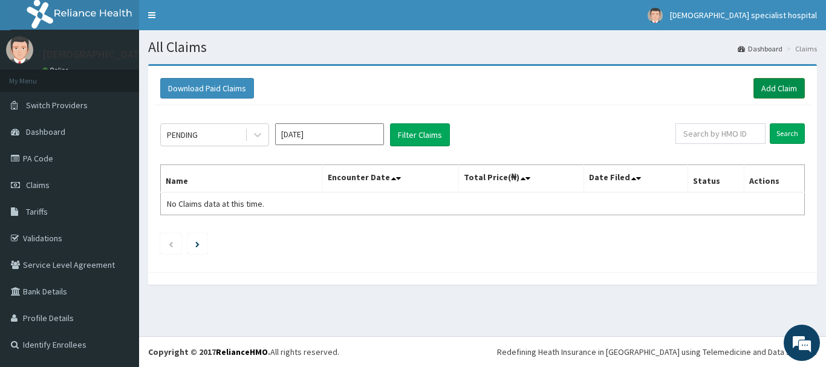
click at [778, 83] on link "Add Claim" at bounding box center [778, 88] width 51 height 21
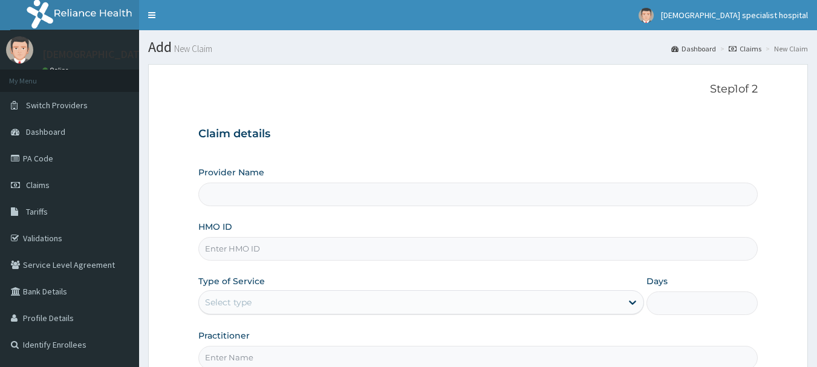
click at [221, 249] on input "HMO ID" at bounding box center [478, 249] width 560 height 24
paste input "LTR/10041/B"
type input "LTR/10041/B"
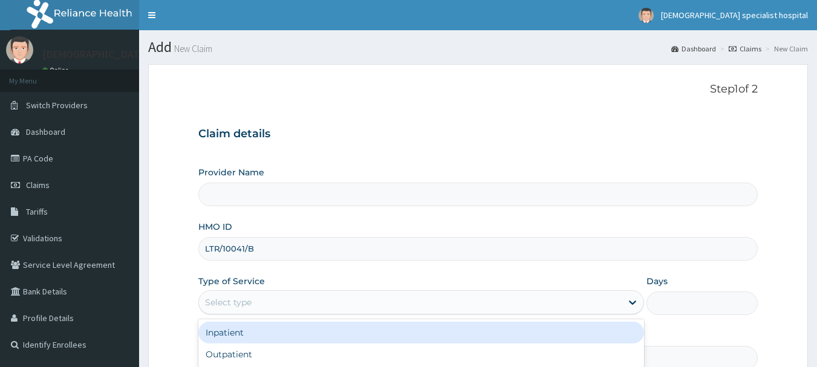
click at [243, 301] on div "Select type" at bounding box center [228, 302] width 47 height 12
type input "[DEMOGRAPHIC_DATA] Specialist Hospital Ltd"
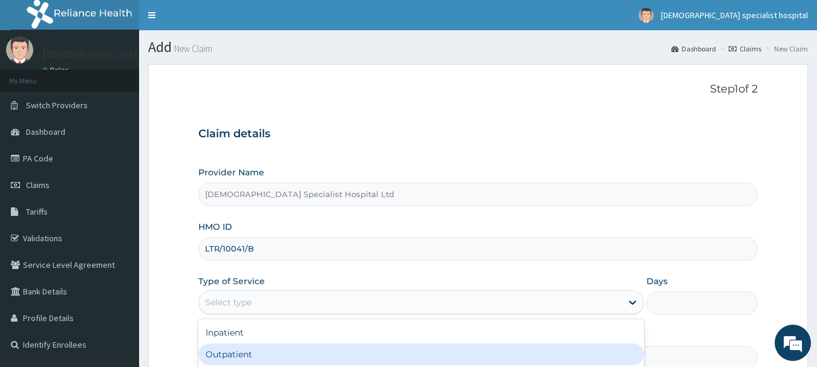
click at [245, 354] on div "Outpatient" at bounding box center [421, 354] width 446 height 22
type input "1"
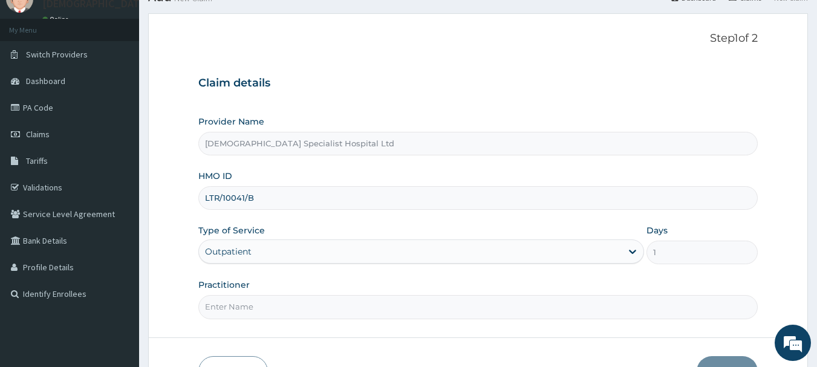
scroll to position [67, 0]
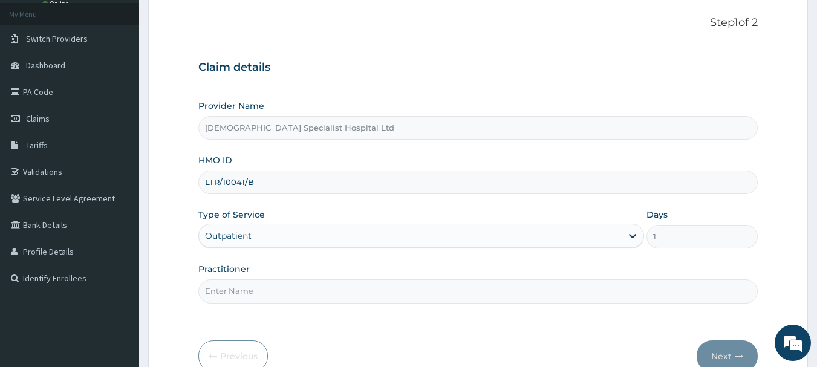
click at [449, 284] on input "Practitioner" at bounding box center [478, 291] width 560 height 24
type input "[PERSON_NAME]"
click at [712, 353] on button "Next" at bounding box center [727, 355] width 61 height 31
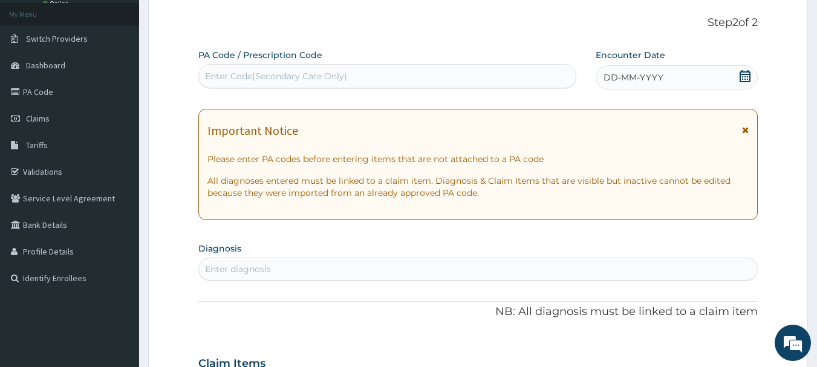
click at [645, 74] on span "DD-MM-YYYY" at bounding box center [633, 77] width 60 height 12
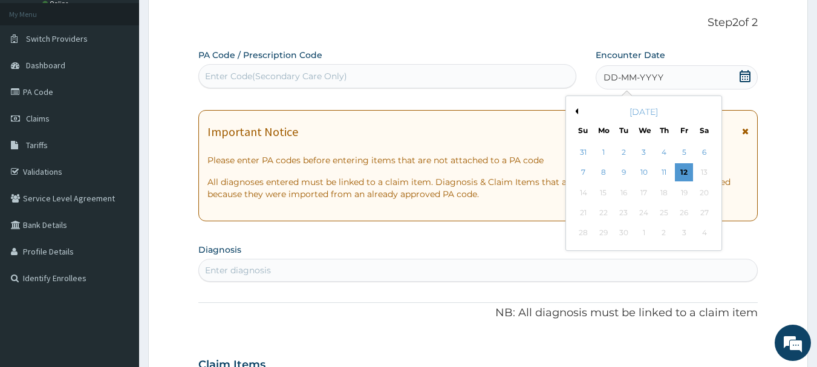
click at [576, 109] on button "Previous Month" at bounding box center [575, 111] width 6 height 6
click at [622, 190] on div "12" at bounding box center [624, 193] width 18 height 18
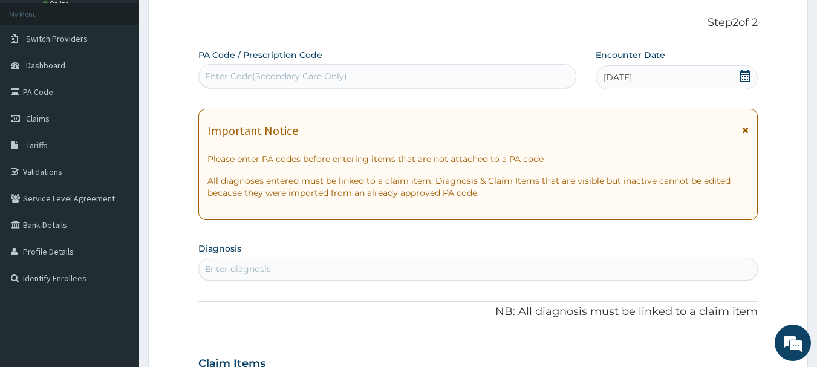
click at [249, 68] on div "Enter Code(Secondary Care Only)" at bounding box center [387, 76] width 377 height 19
paste input "PA/F03E6A"
type input "PA/F03E6A"
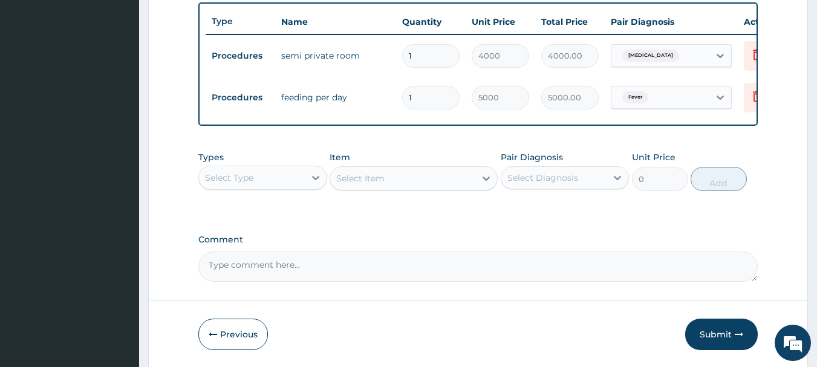
scroll to position [455, 0]
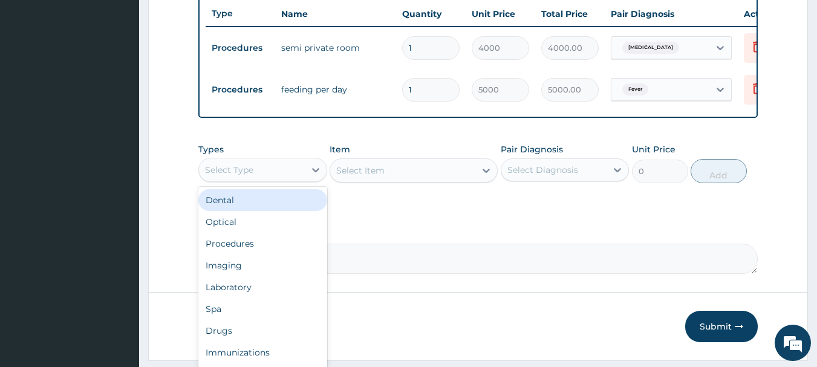
click at [285, 180] on div "Select Type" at bounding box center [252, 169] width 106 height 19
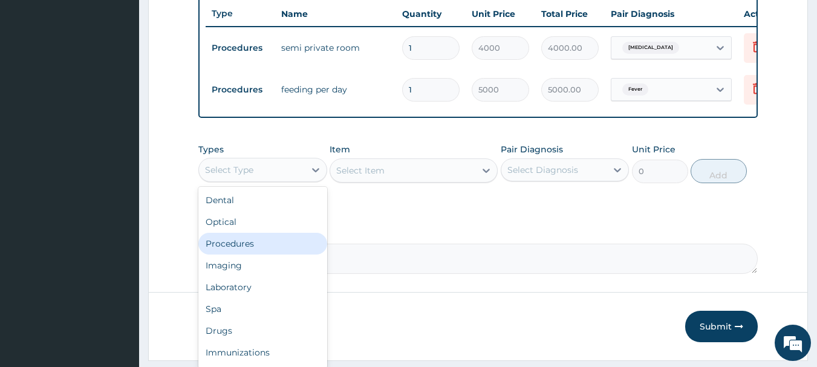
click at [274, 255] on div "Procedures" at bounding box center [262, 244] width 129 height 22
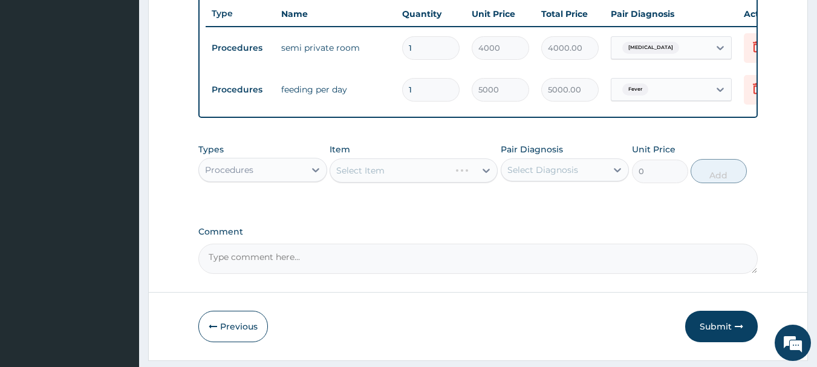
click at [366, 180] on div "Select Item" at bounding box center [414, 170] width 168 height 24
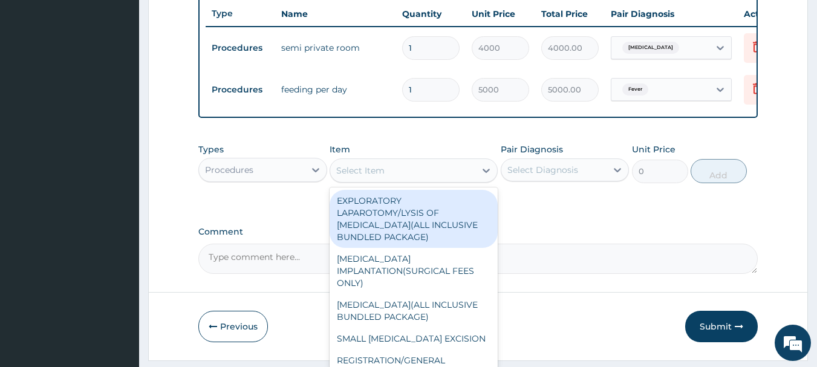
click at [366, 177] on div "Select Item" at bounding box center [360, 170] width 48 height 12
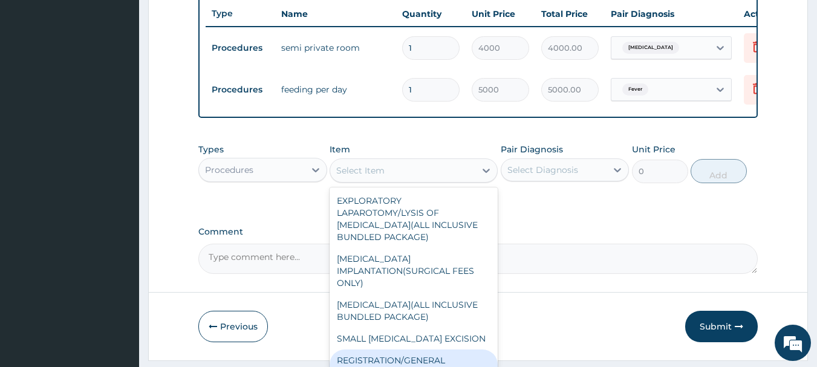
click at [406, 364] on div "REGISTRATION/GENERAL CONSULTATION" at bounding box center [414, 366] width 168 height 34
type input "2000"
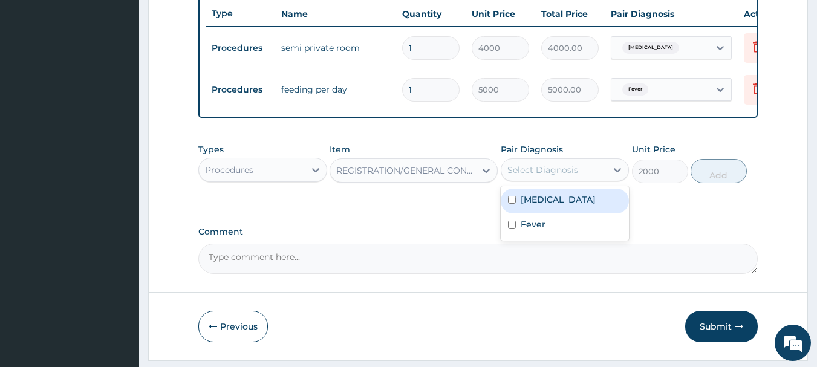
click at [583, 174] on div "Select Diagnosis" at bounding box center [554, 169] width 106 height 19
click at [573, 200] on div "Malaria" at bounding box center [565, 201] width 129 height 25
checkbox input "true"
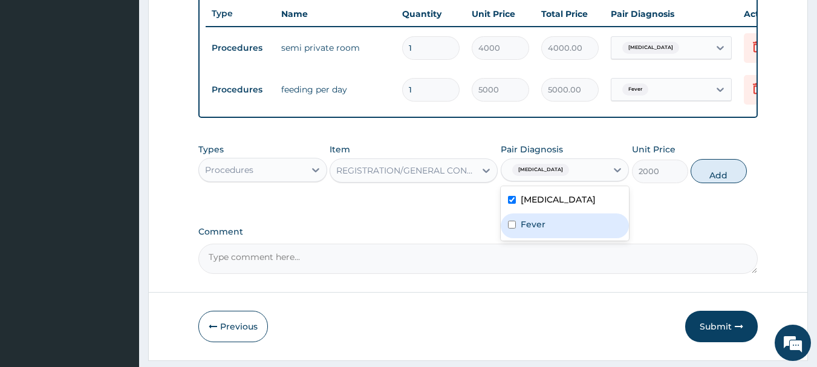
click at [571, 234] on div "Fever" at bounding box center [565, 225] width 129 height 25
checkbox input "true"
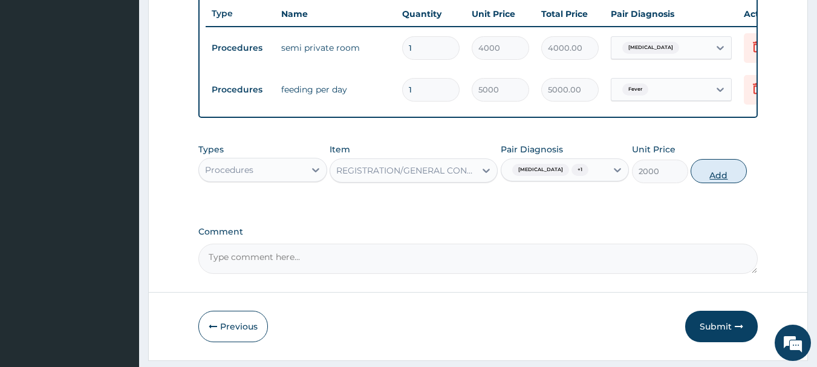
click at [707, 176] on button "Add" at bounding box center [718, 171] width 56 height 24
type input "0"
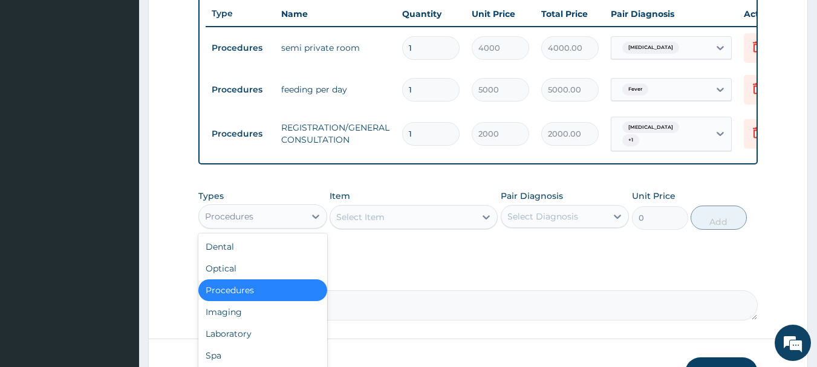
click at [304, 220] on div "Procedures" at bounding box center [252, 216] width 106 height 19
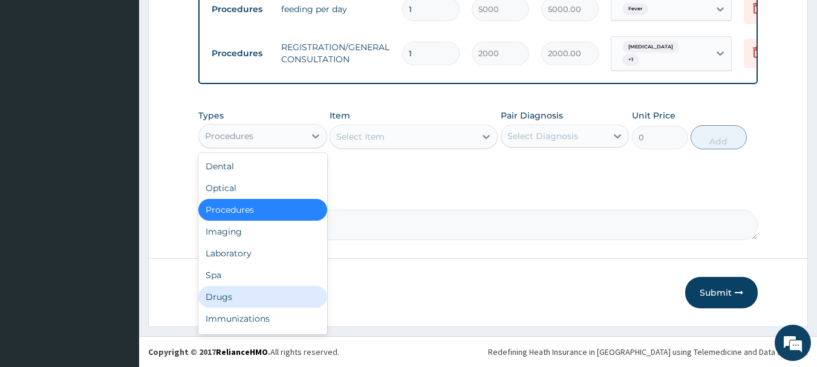
click at [219, 301] on div "Drugs" at bounding box center [262, 297] width 129 height 22
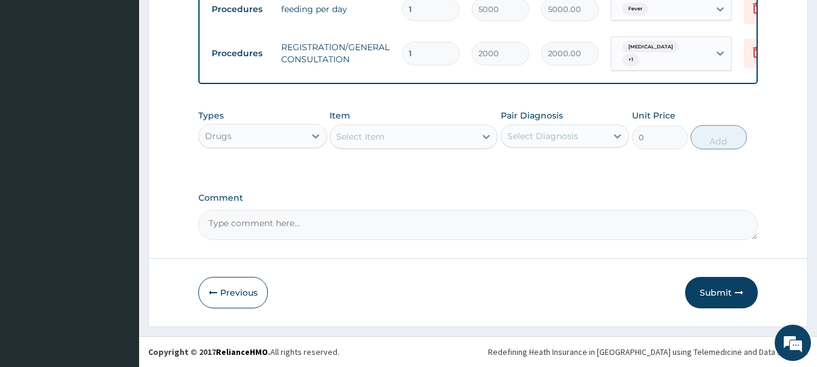
click at [353, 138] on div "Select Item" at bounding box center [360, 137] width 48 height 12
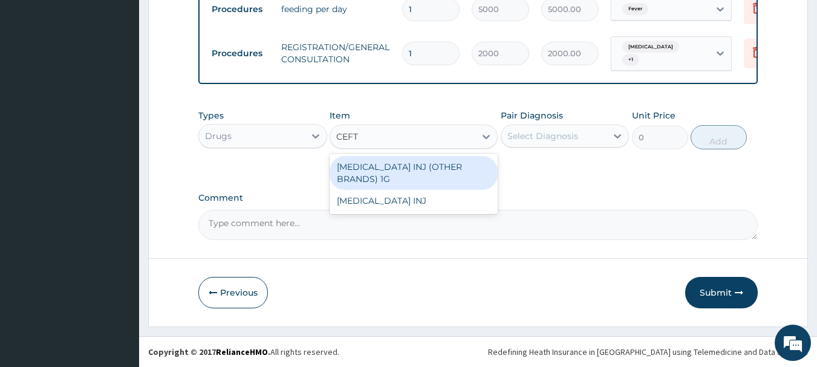
type input "CEFTR"
click at [403, 172] on div "[MEDICAL_DATA] INJ (OTHER BRANDS) 1G" at bounding box center [414, 173] width 168 height 34
type input "1550"
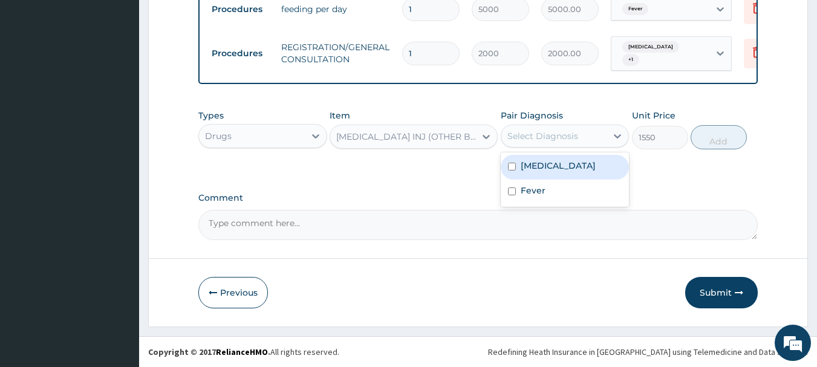
click at [537, 144] on div "Select Diagnosis" at bounding box center [554, 135] width 106 height 19
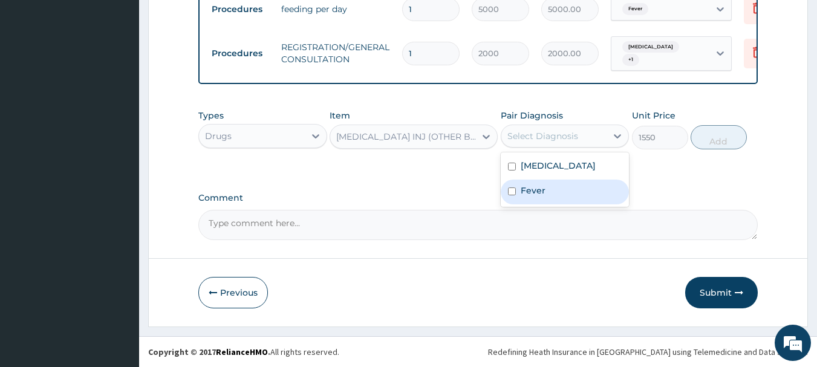
click at [536, 187] on label "Fever" at bounding box center [533, 190] width 25 height 12
checkbox input "true"
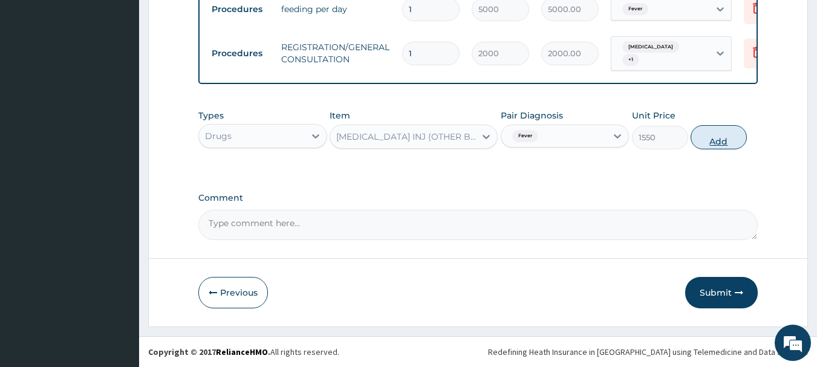
click at [709, 135] on button "Add" at bounding box center [718, 137] width 56 height 24
type input "0"
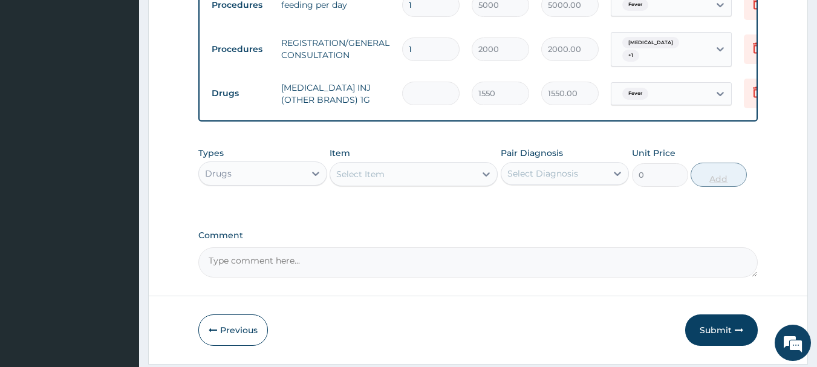
type input "0.00"
type input "2"
type input "3100.00"
type input "2"
click at [348, 175] on div "Select Item" at bounding box center [360, 174] width 48 height 12
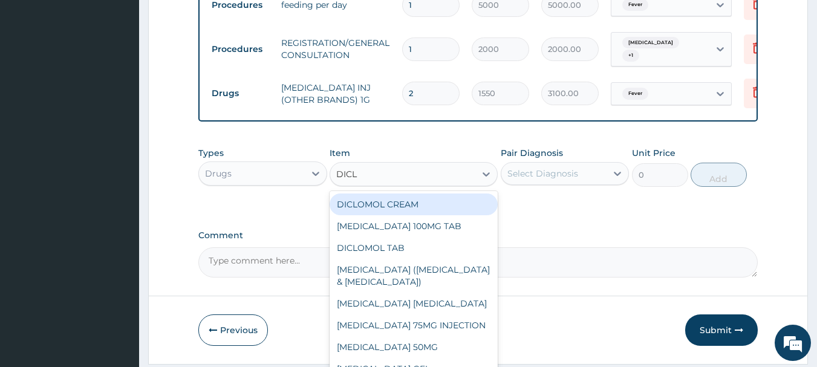
type input "DICLO"
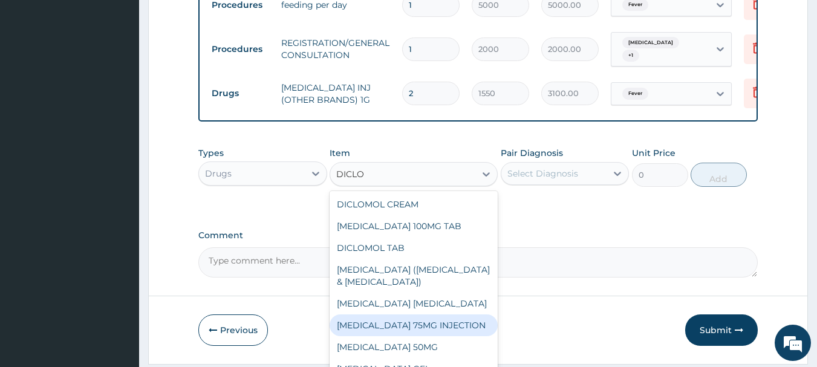
click at [436, 336] on div "[MEDICAL_DATA] 75MG INJECTION" at bounding box center [414, 325] width 168 height 22
type input "300"
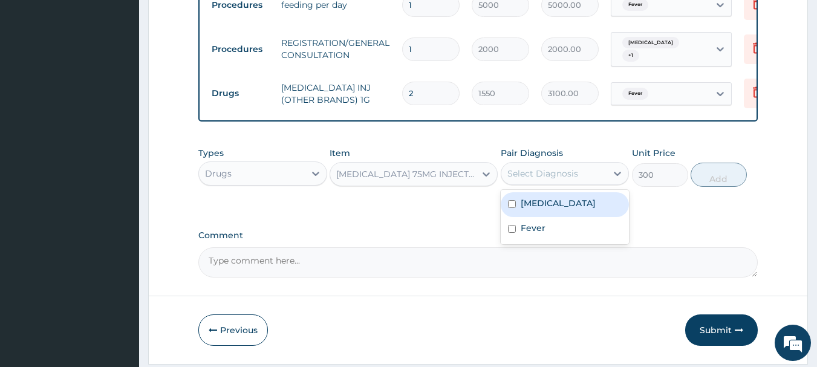
click at [574, 176] on div "Select Diagnosis" at bounding box center [542, 173] width 71 height 12
click at [562, 216] on div "Malaria" at bounding box center [565, 204] width 129 height 25
checkbox input "true"
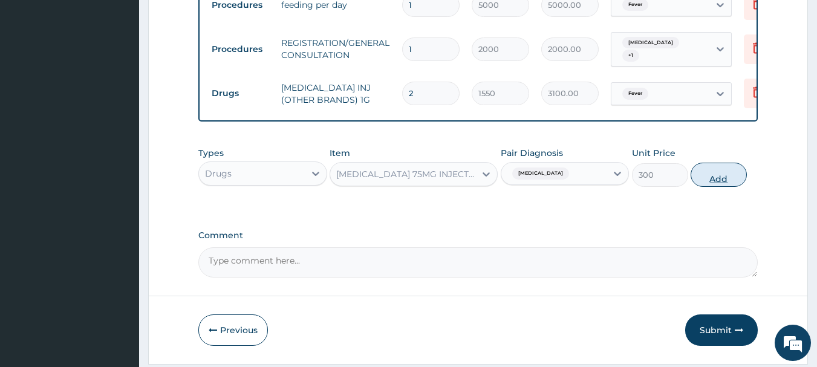
click at [712, 178] on button "Add" at bounding box center [718, 175] width 56 height 24
type input "0"
